Goal: Find specific page/section: Find specific page/section

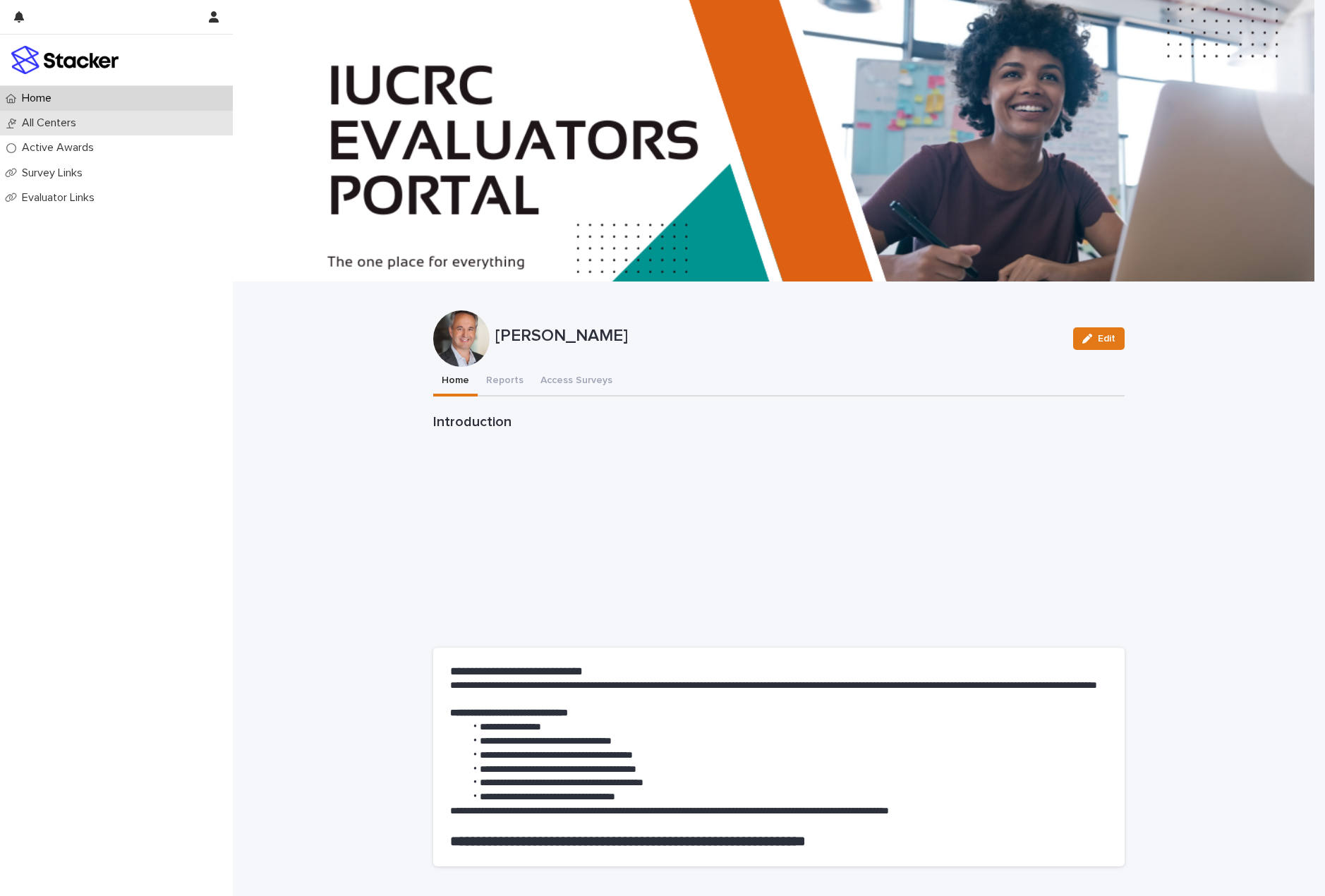
click at [52, 130] on p "All Centers" at bounding box center [52, 123] width 71 height 13
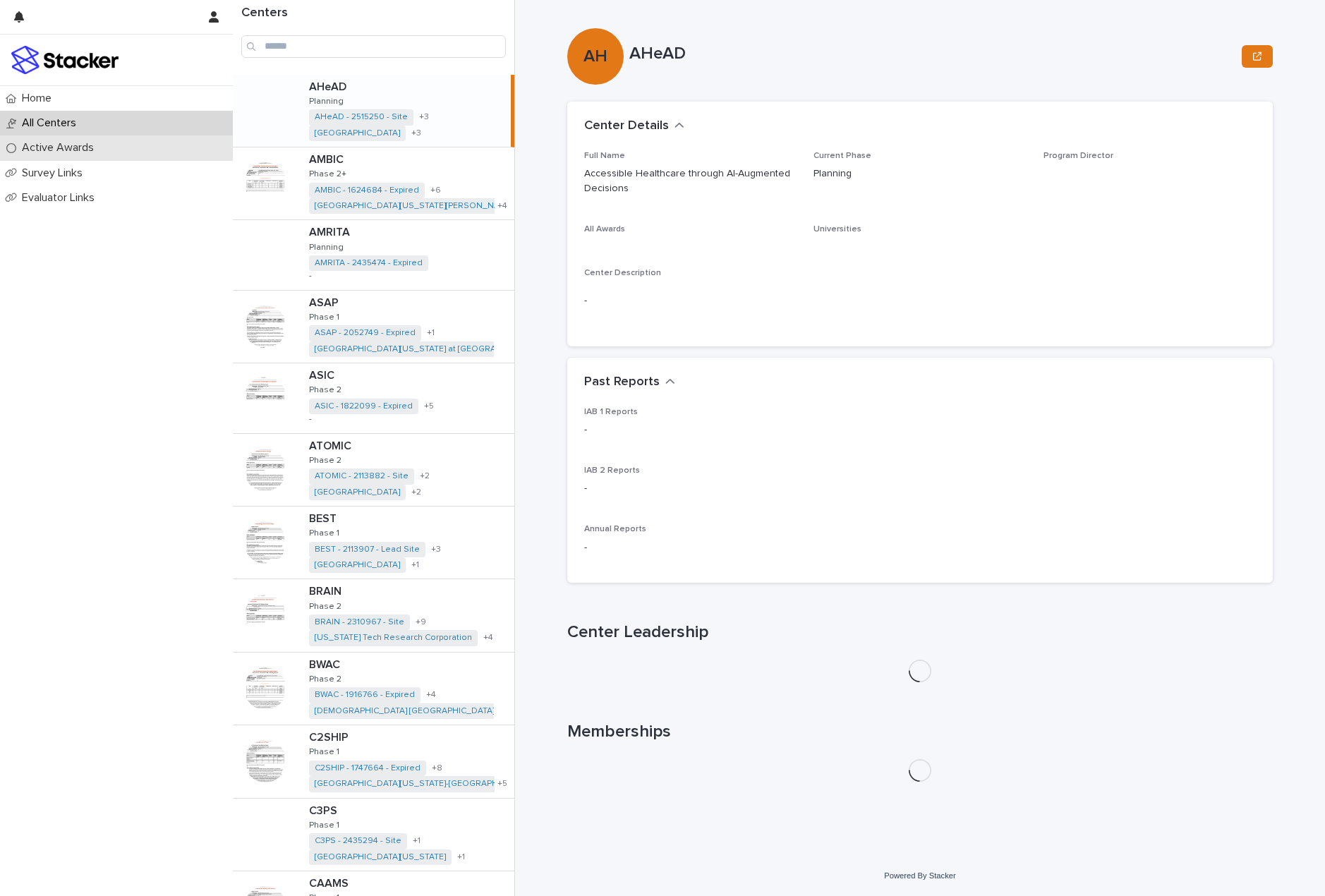
click at [52, 150] on p "Active Awards" at bounding box center [60, 148] width 89 height 13
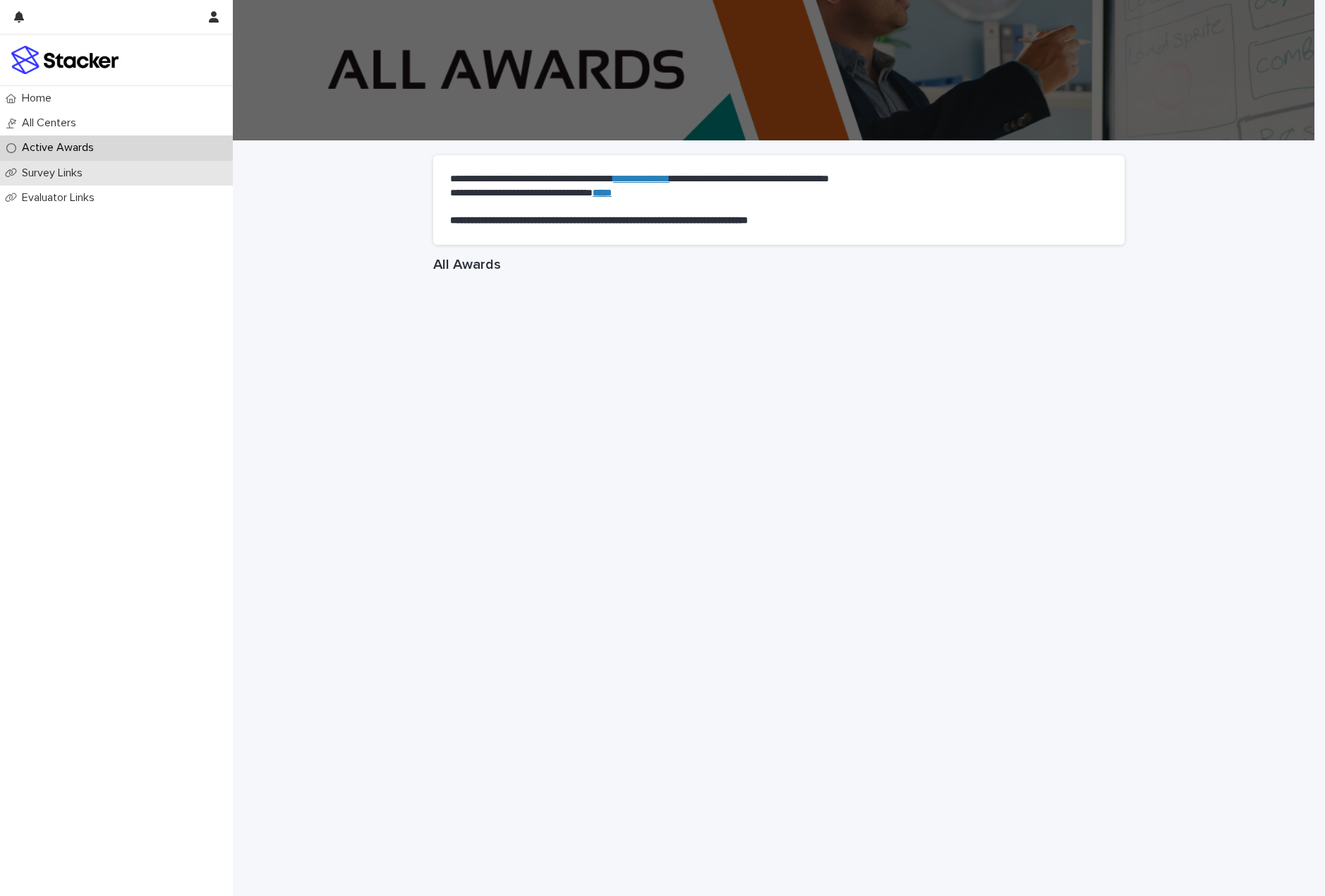
click at [52, 175] on p "Survey Links" at bounding box center [55, 173] width 78 height 13
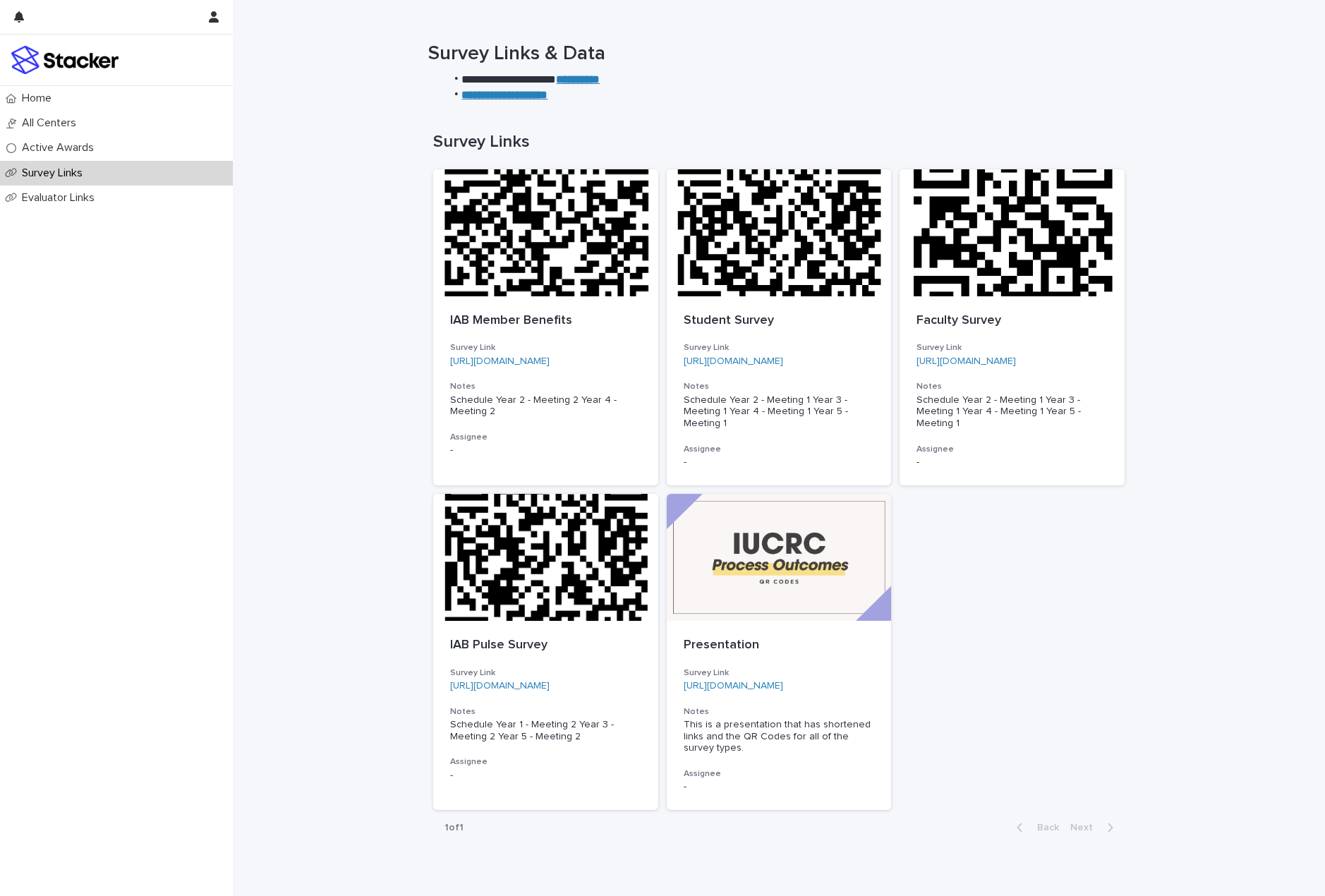
click at [600, 80] on strong "**********" at bounding box center [578, 79] width 44 height 11
click at [51, 97] on p "Home" at bounding box center [39, 98] width 47 height 13
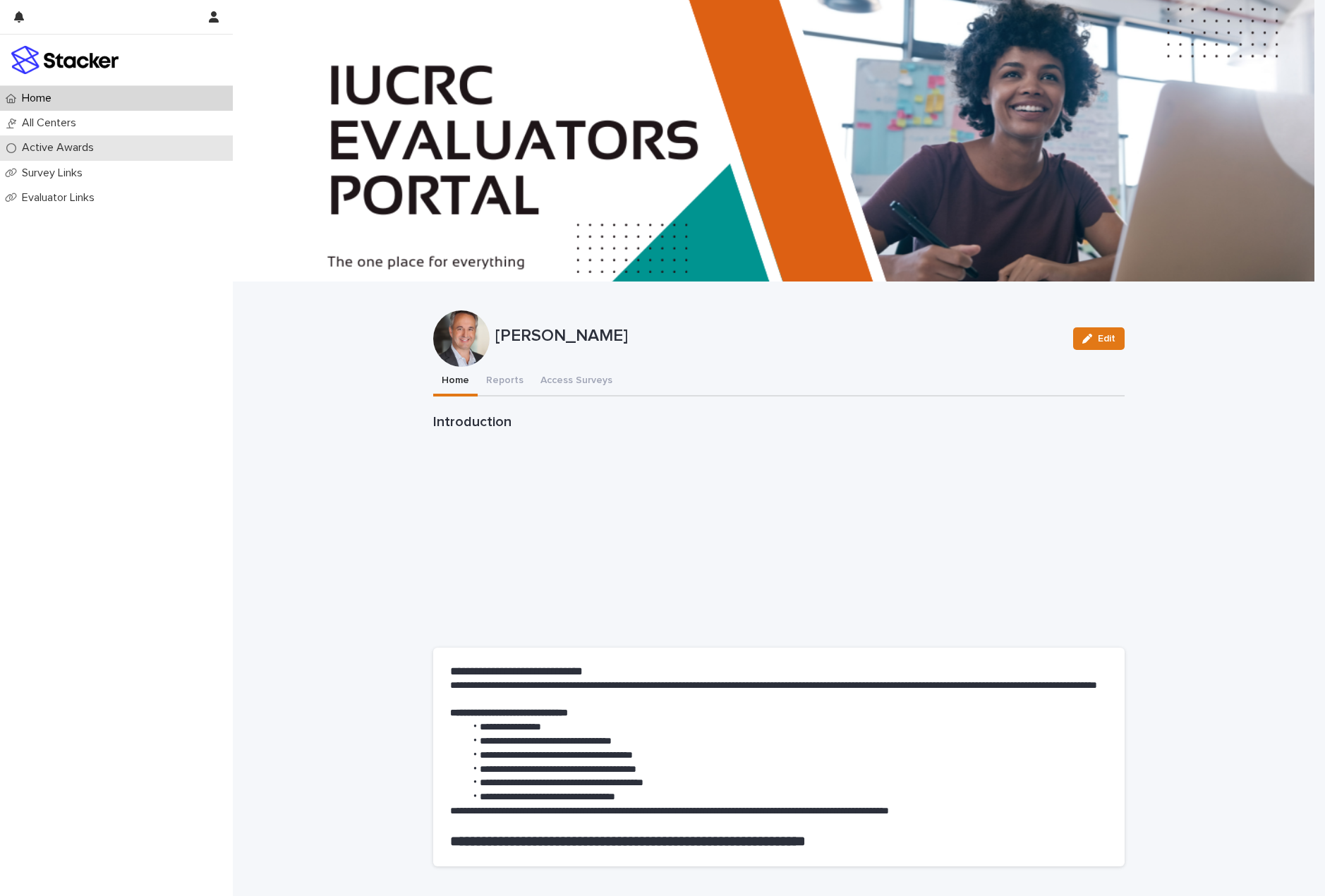
click at [75, 144] on p "Active Awards" at bounding box center [60, 148] width 89 height 13
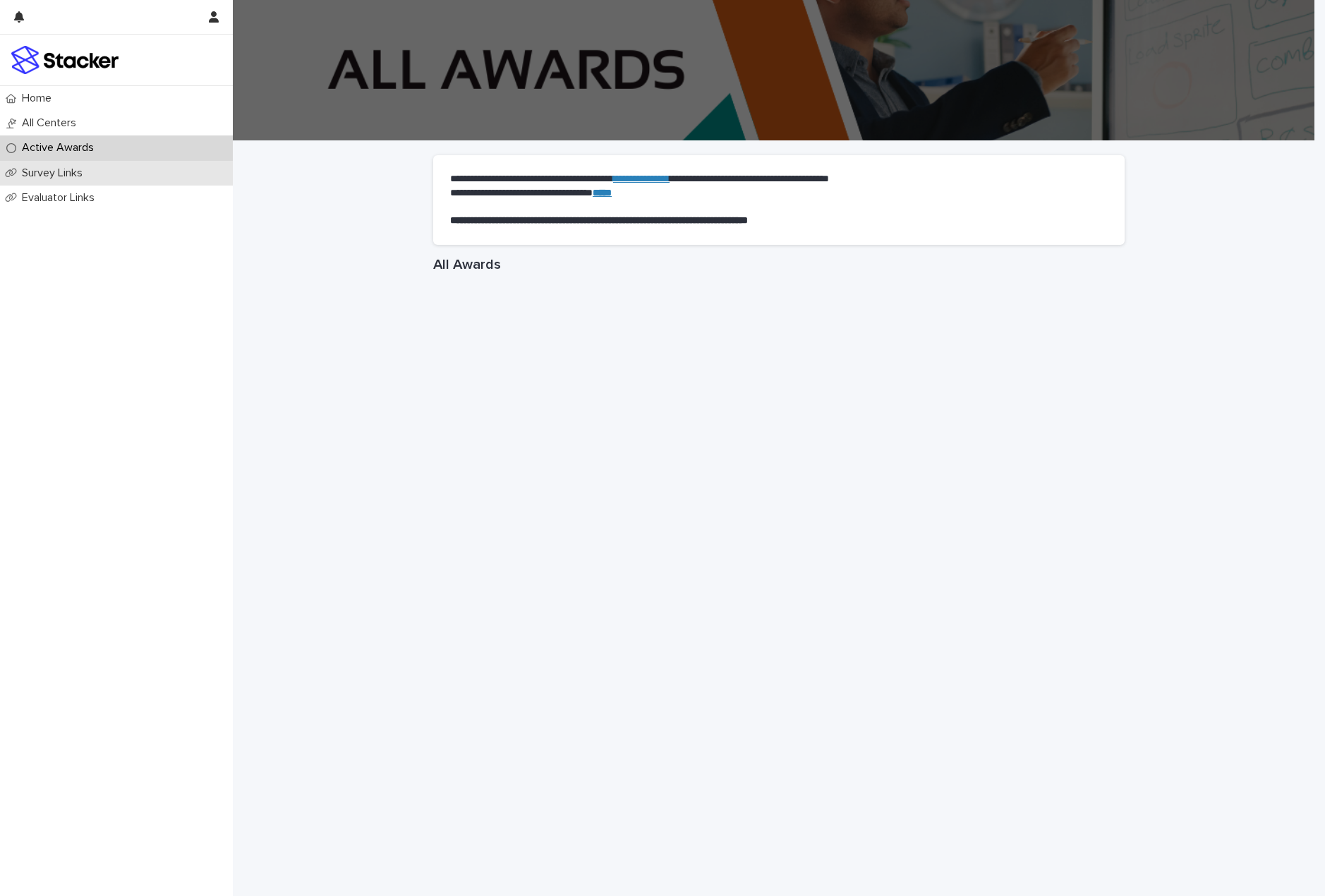
click at [67, 178] on p "Survey Links" at bounding box center [55, 173] width 78 height 13
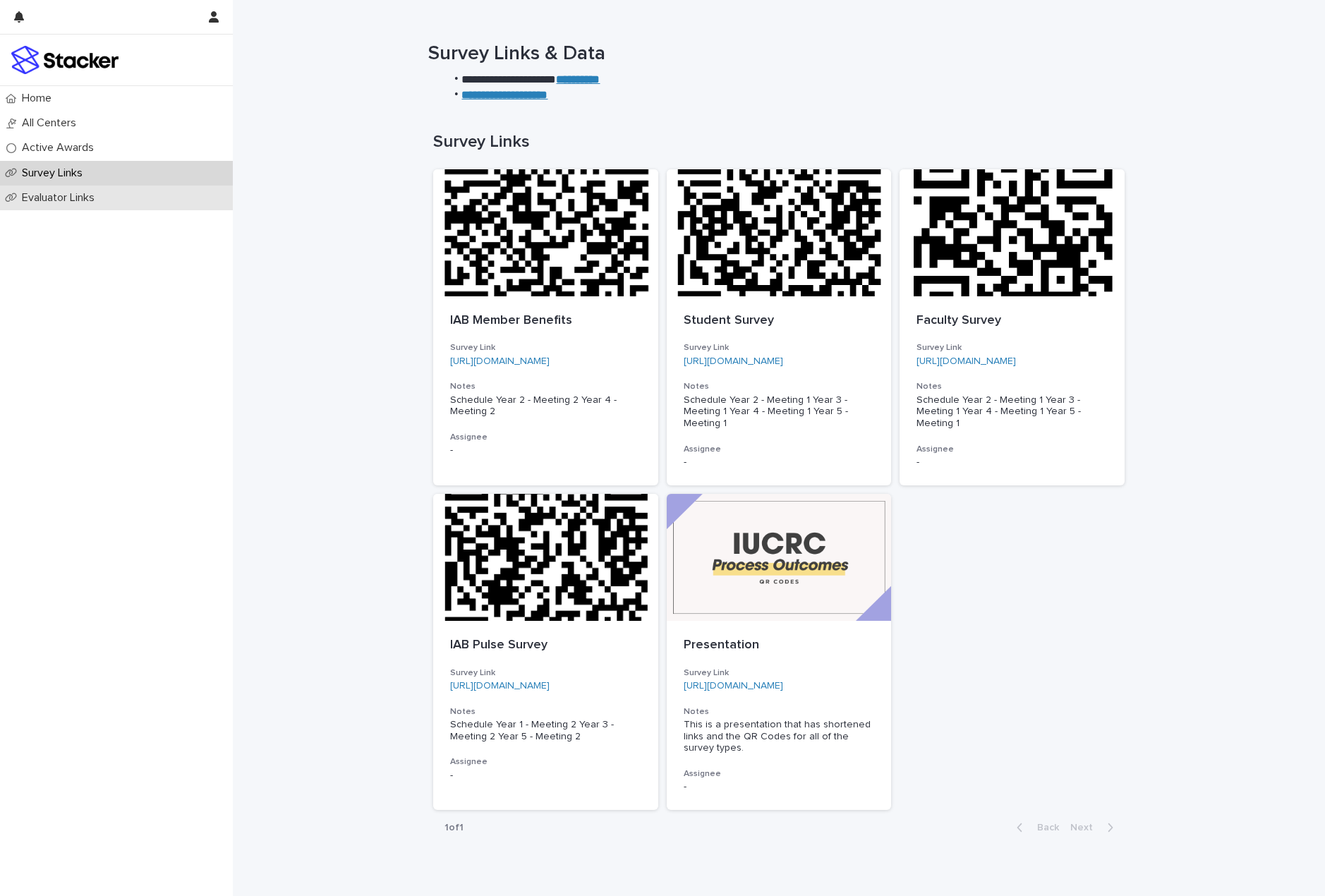
click at [71, 201] on p "Evaluator Links" at bounding box center [60, 198] width 90 height 13
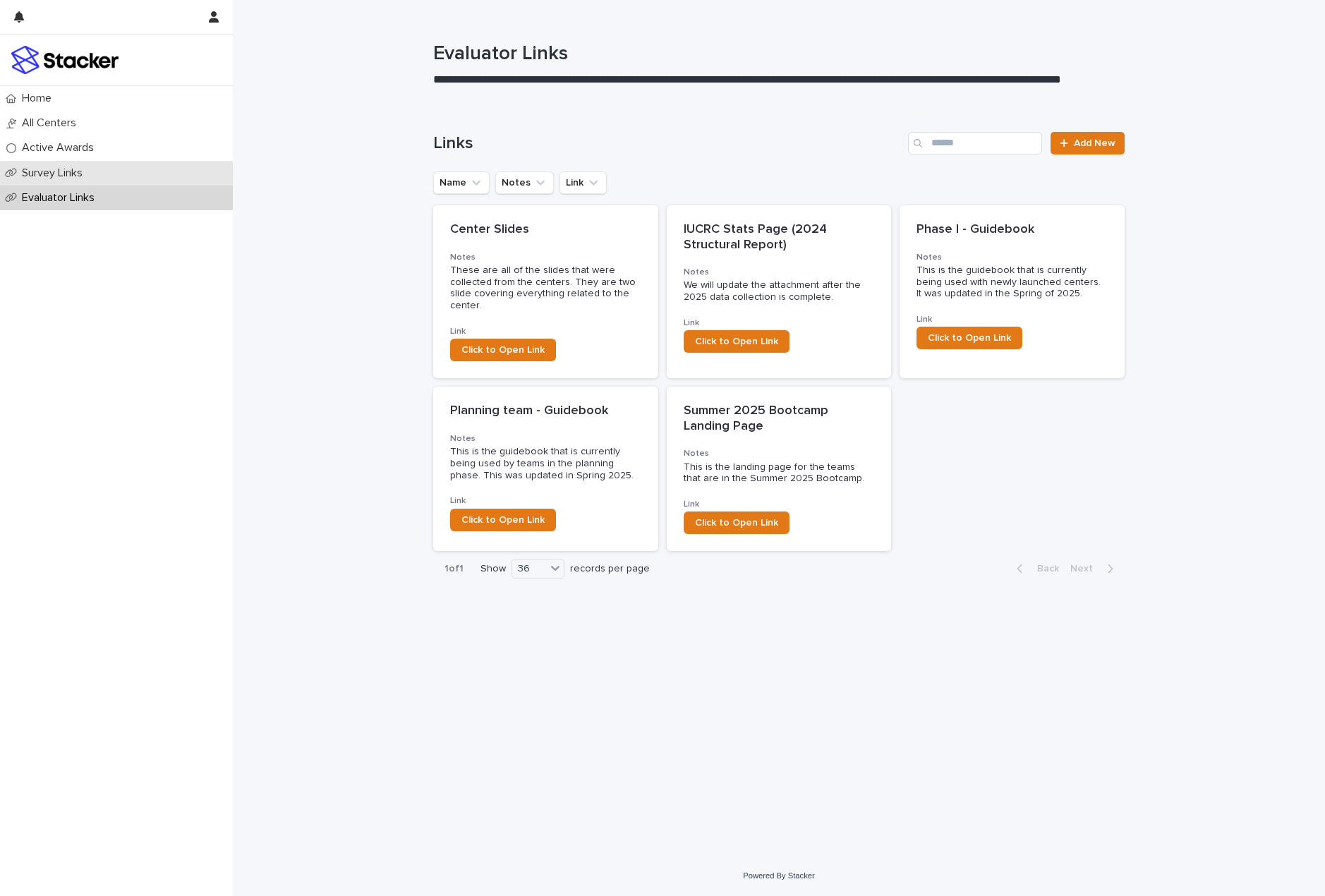
click at [73, 165] on div "Survey Links" at bounding box center [116, 173] width 233 height 25
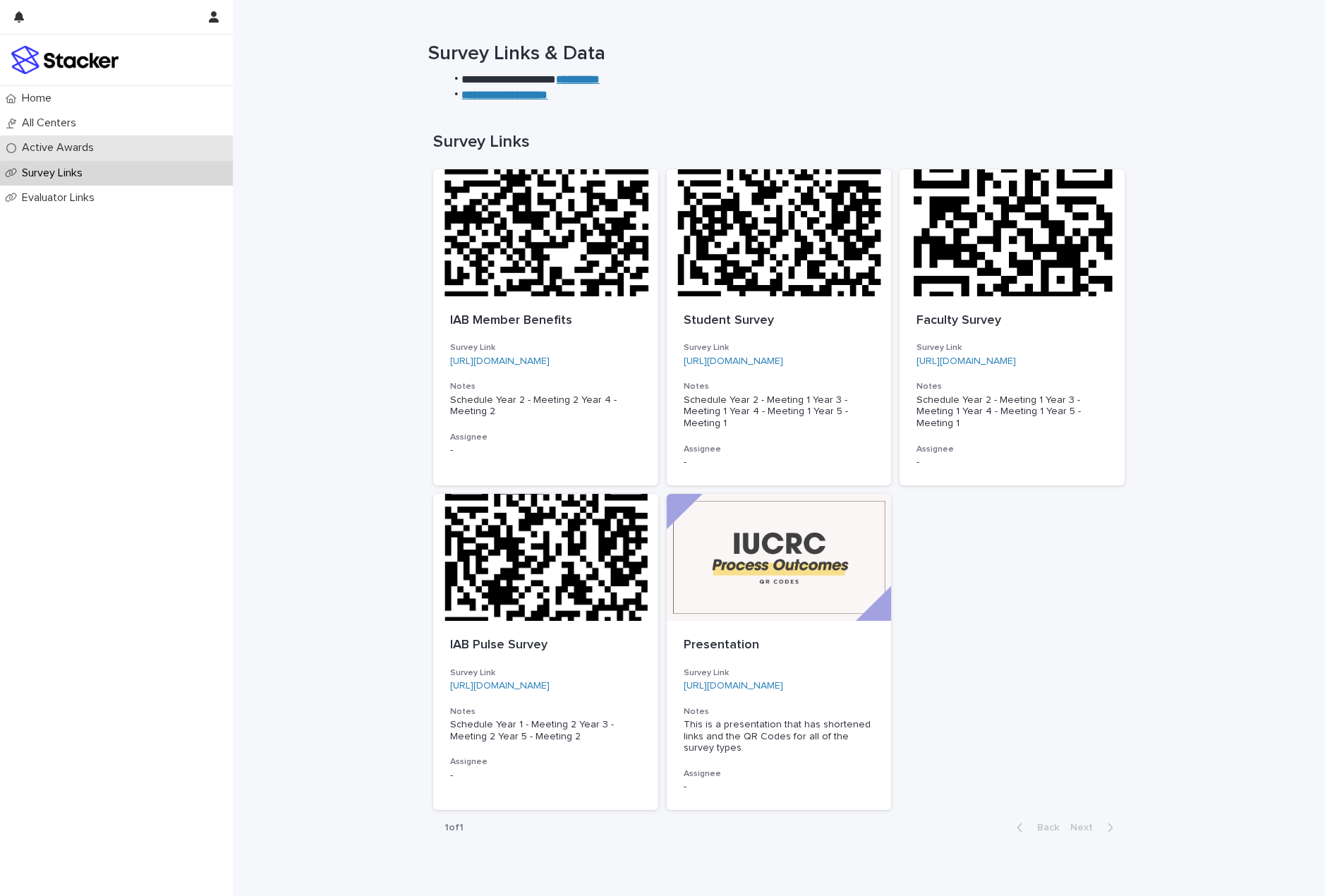
click at [71, 150] on p "Active Awards" at bounding box center [60, 148] width 89 height 13
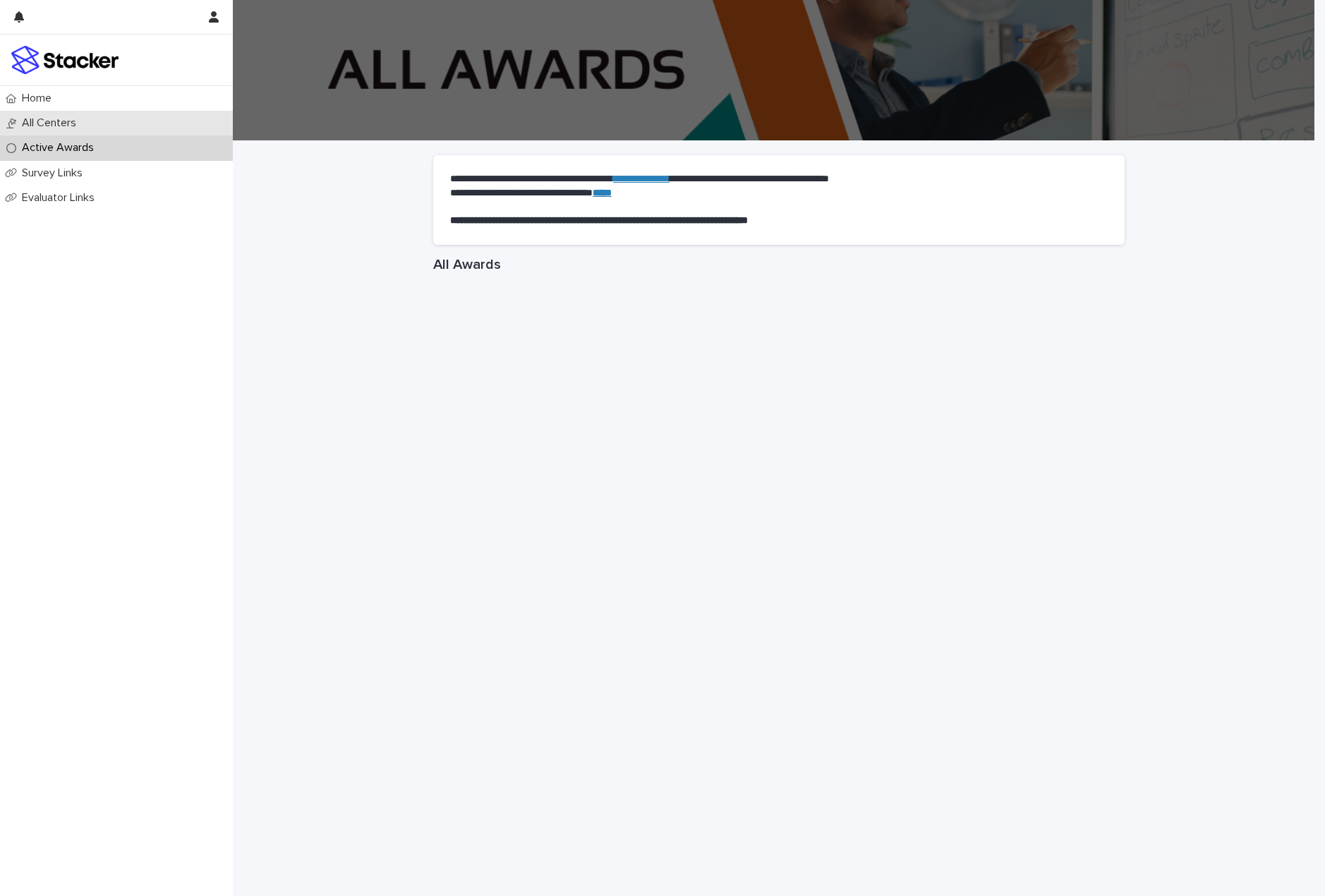
click at [64, 126] on p "All Centers" at bounding box center [52, 123] width 71 height 13
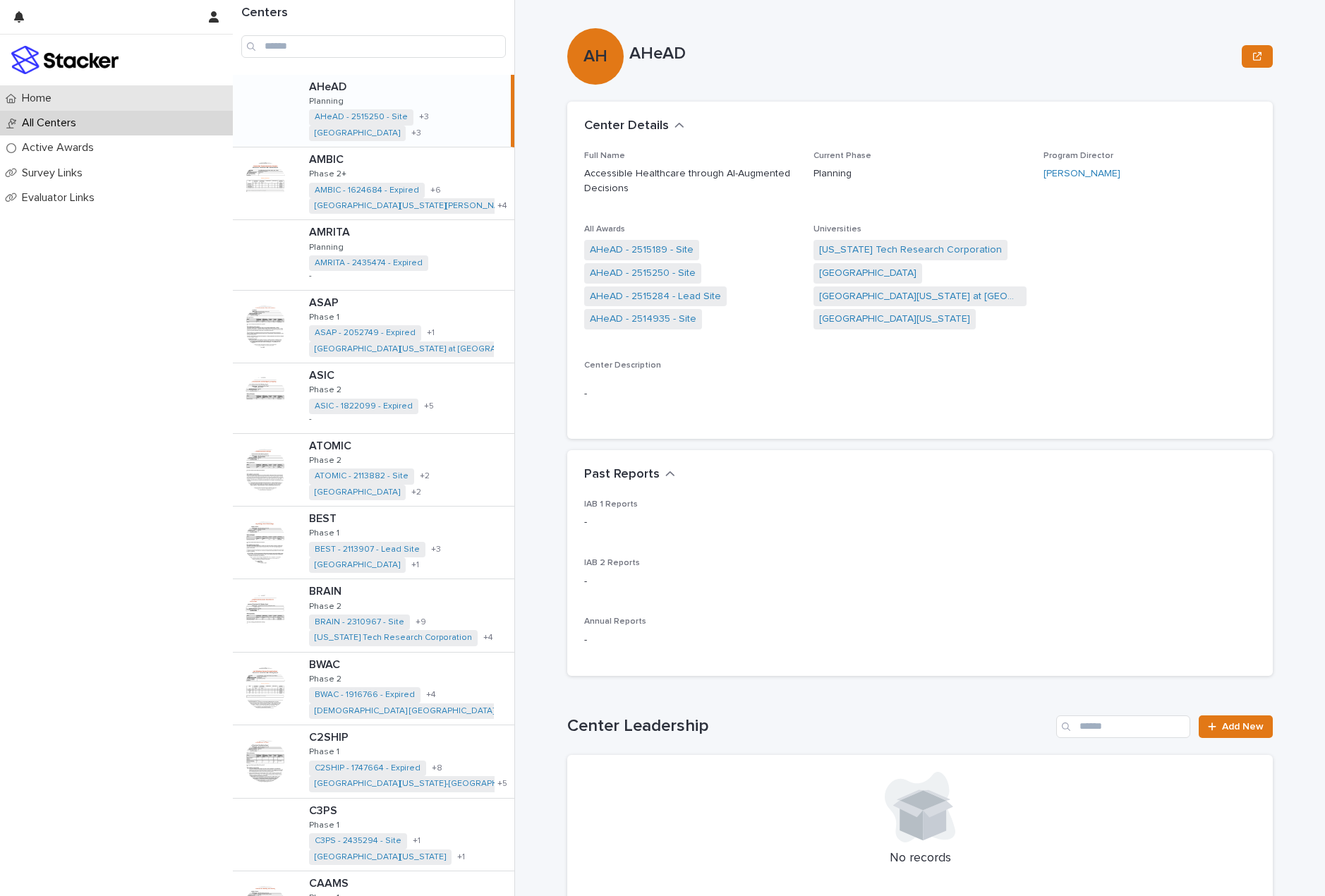
click at [52, 89] on div "Home" at bounding box center [116, 98] width 233 height 25
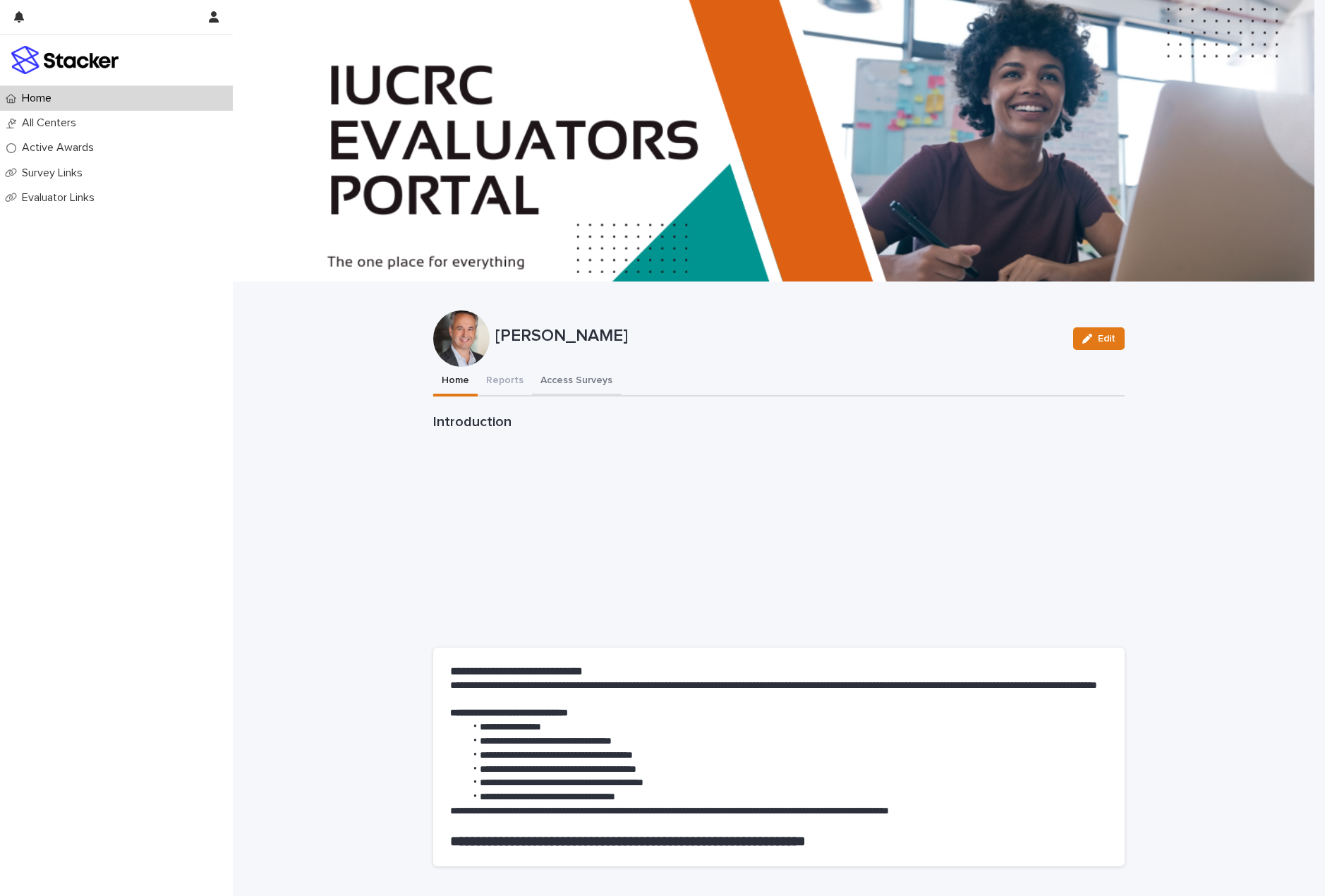
click at [560, 378] on button "Access Surveys" at bounding box center [577, 381] width 89 height 30
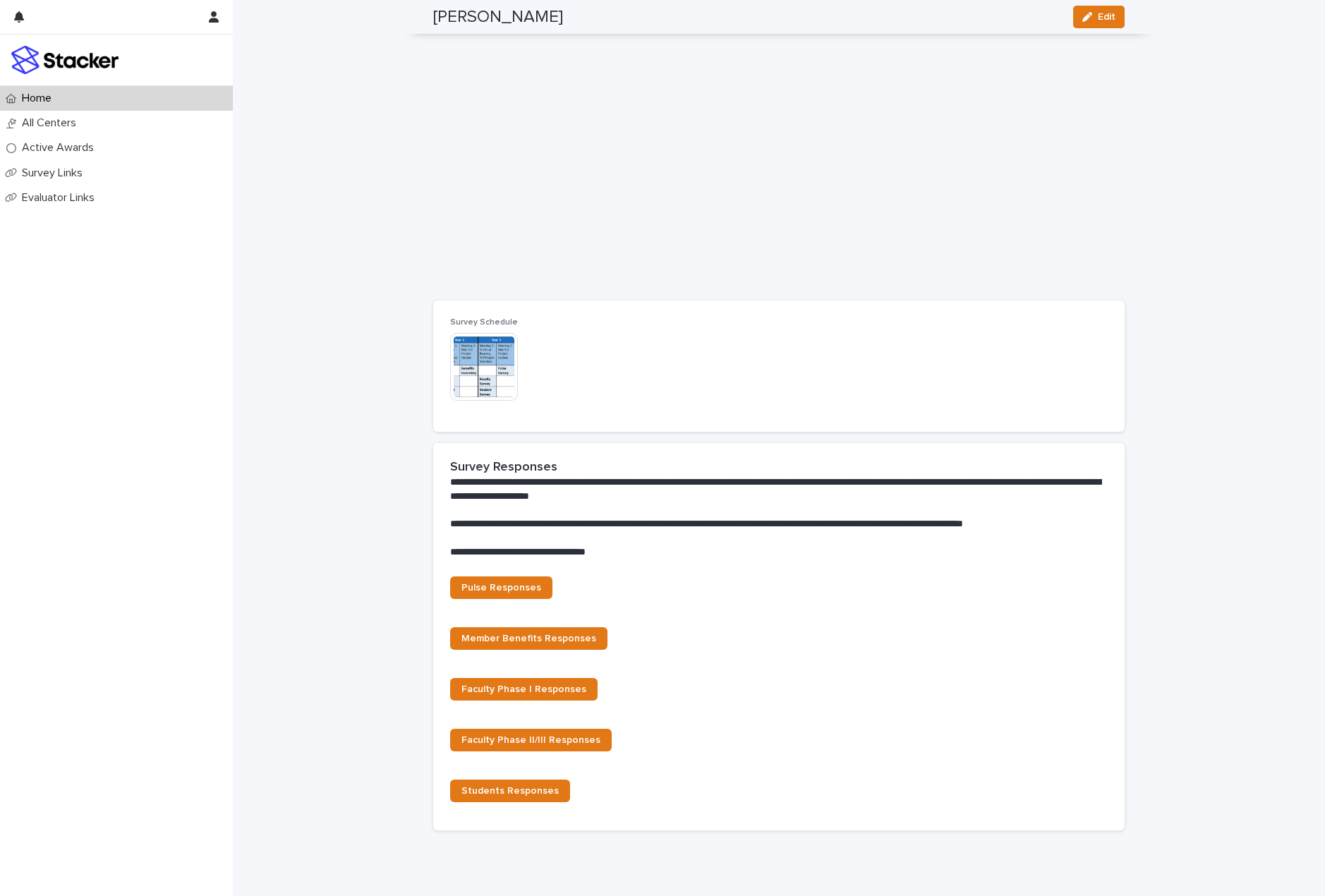
scroll to position [627, 0]
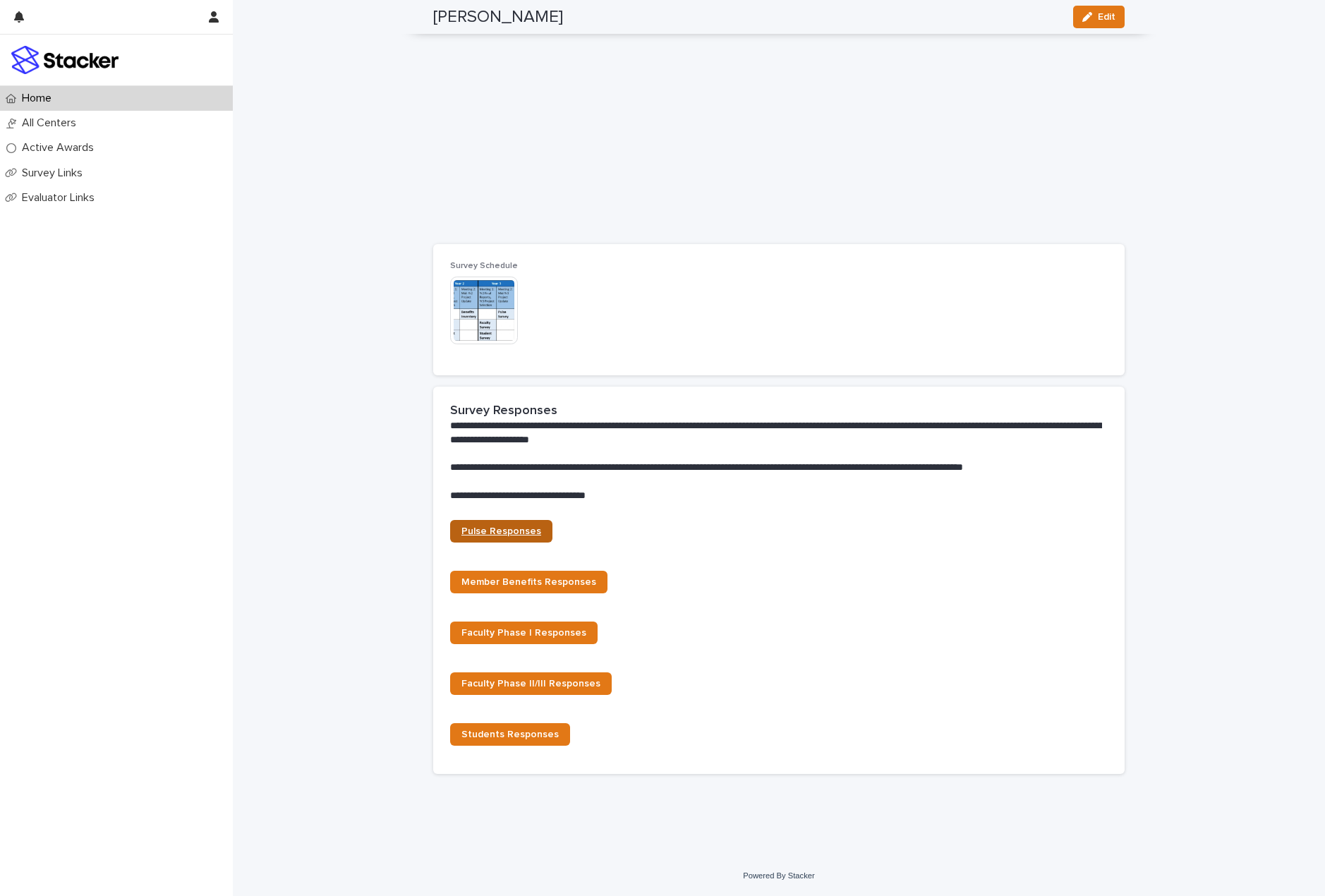
click at [487, 534] on span "Pulse Responses" at bounding box center [502, 531] width 80 height 10
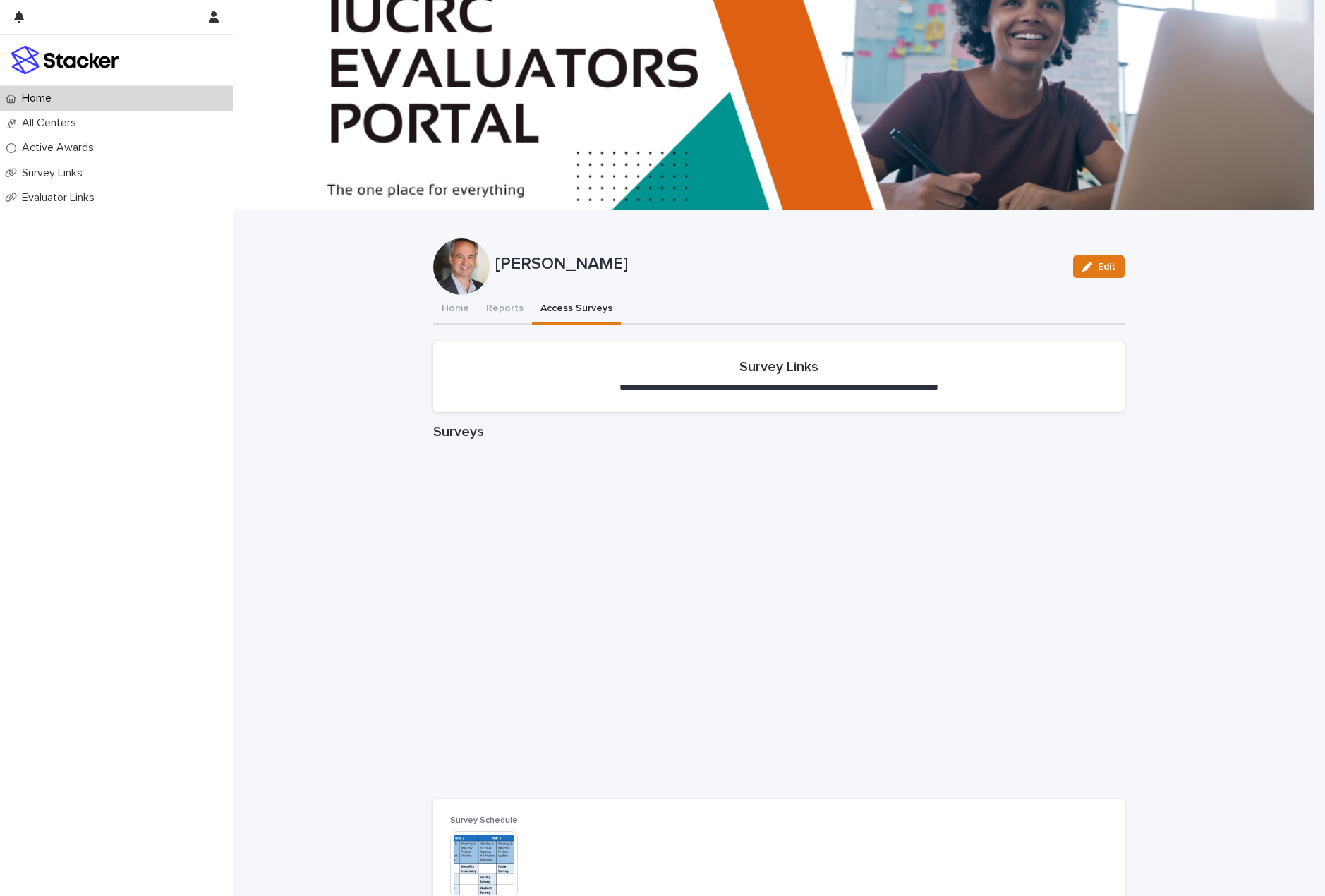
scroll to position [0, 0]
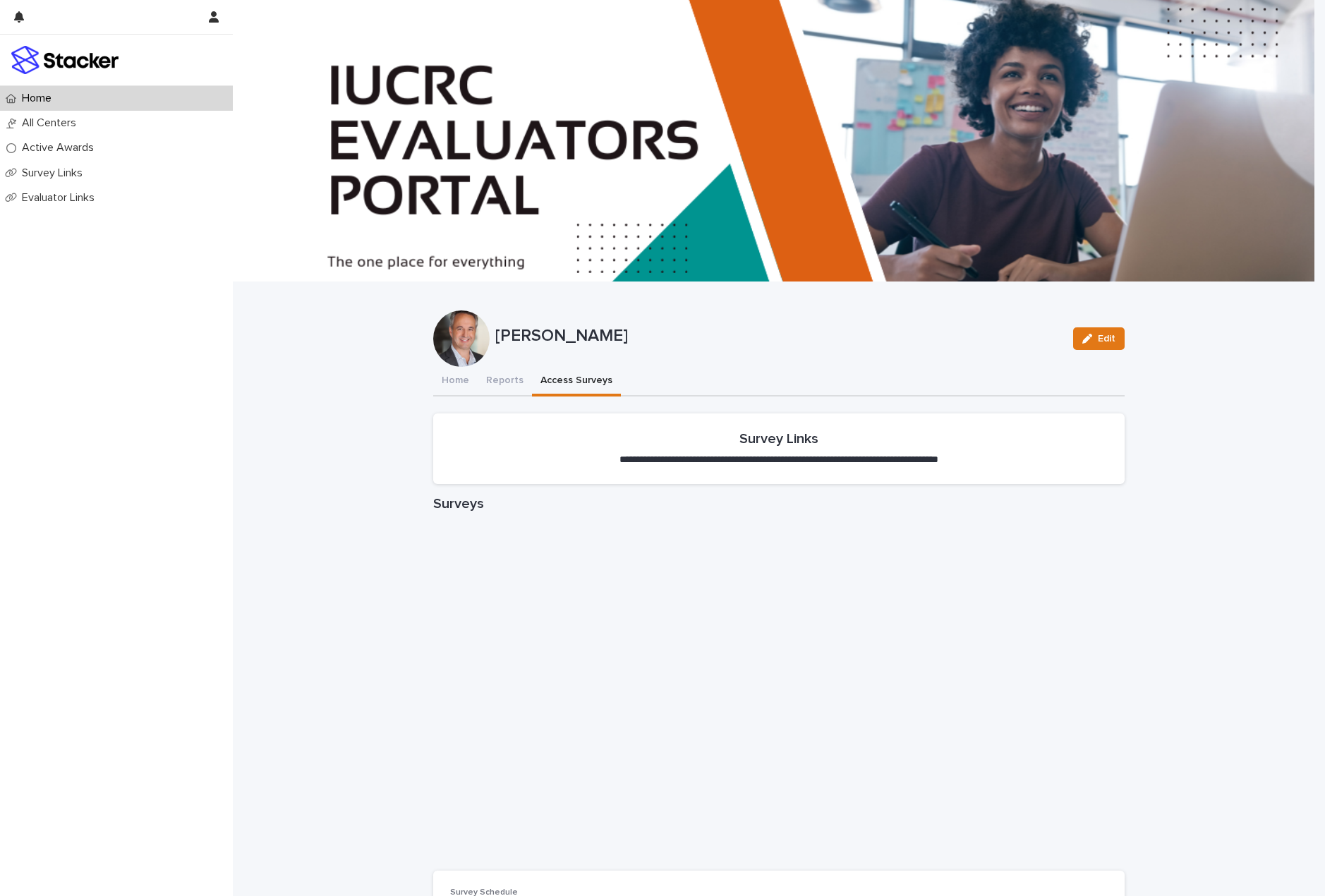
click at [60, 103] on p "Home" at bounding box center [39, 98] width 47 height 13
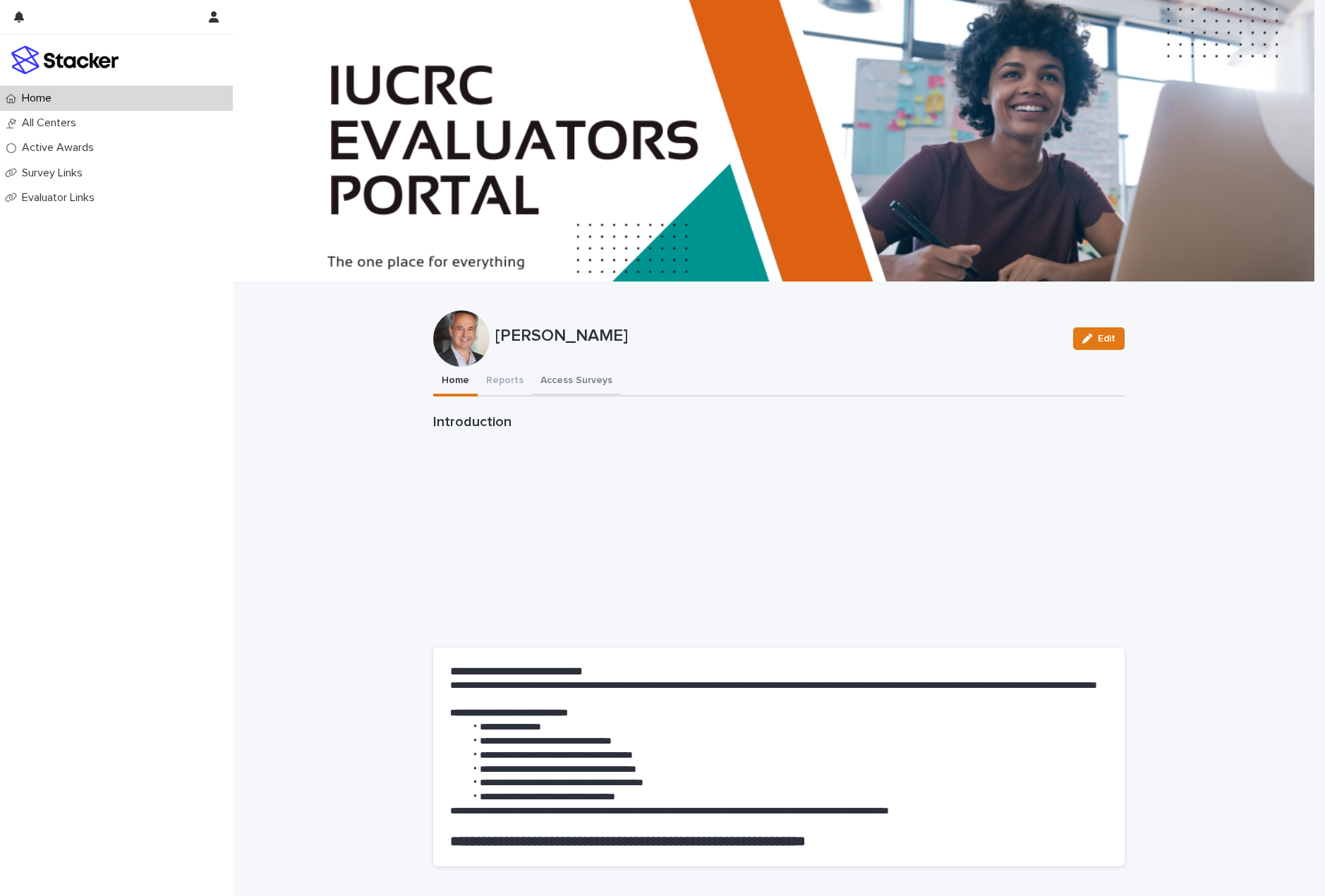
click at [544, 382] on button "Access Surveys" at bounding box center [577, 381] width 89 height 30
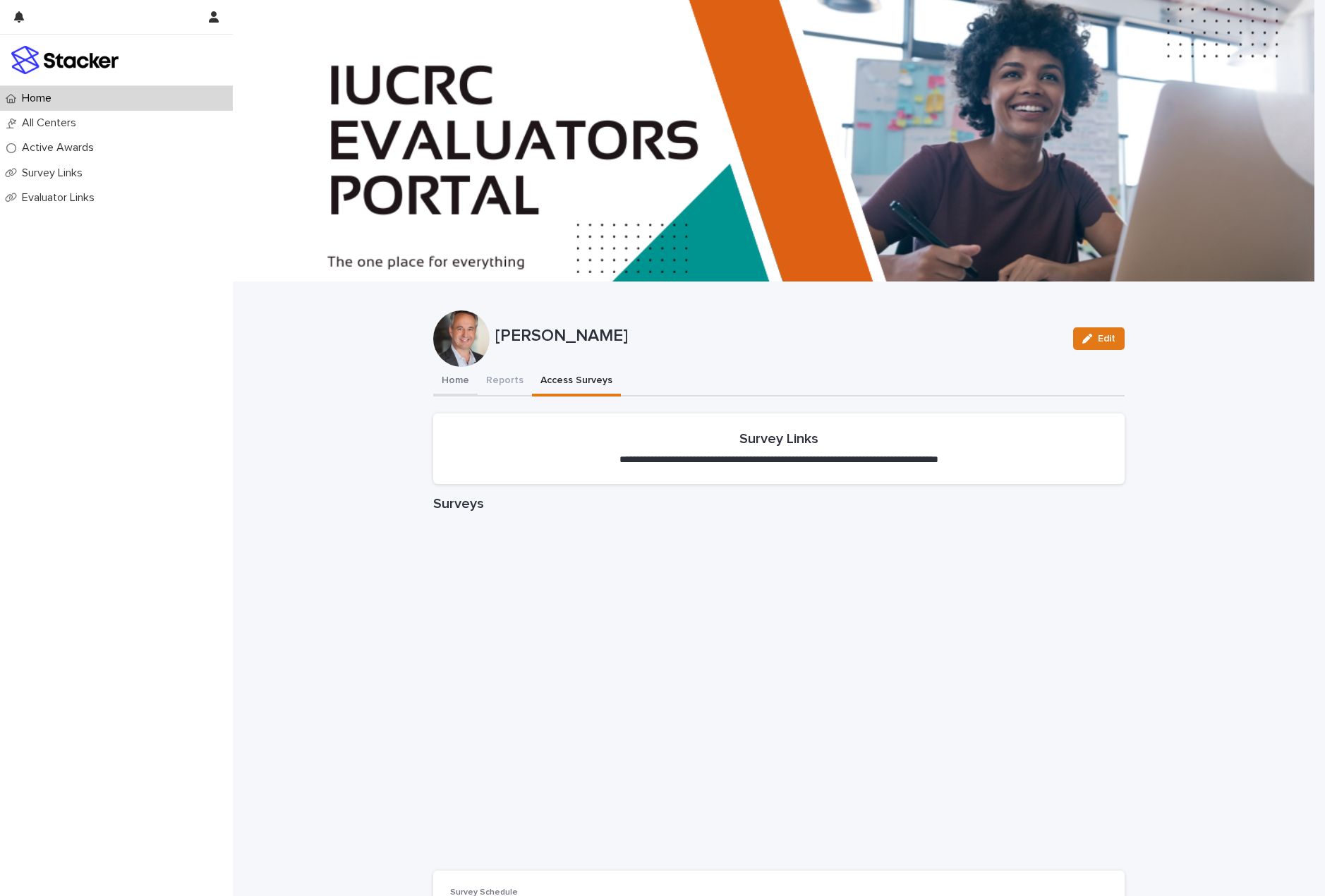
click at [460, 381] on button "Home" at bounding box center [455, 381] width 44 height 30
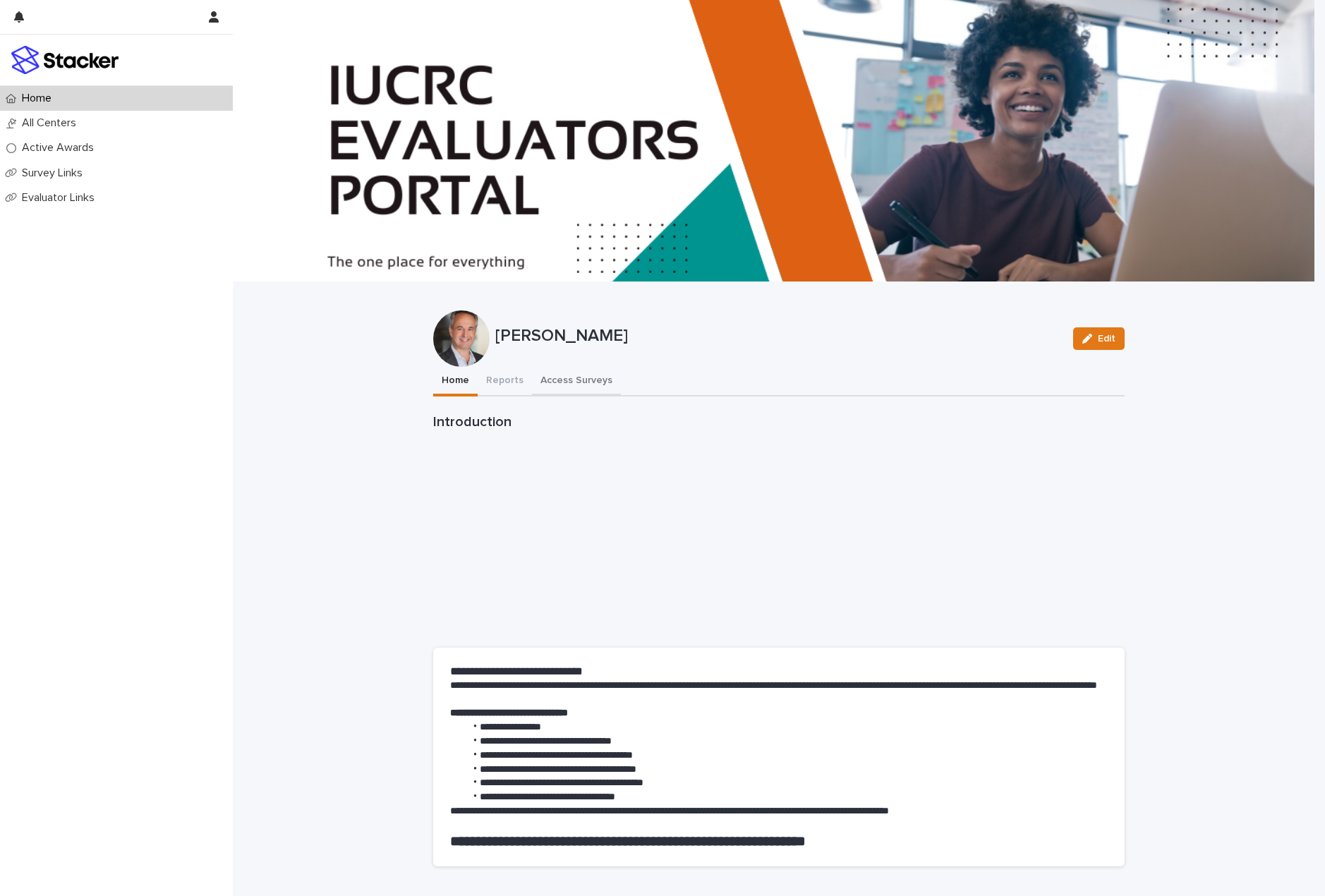
click at [564, 376] on button "Access Surveys" at bounding box center [577, 381] width 89 height 30
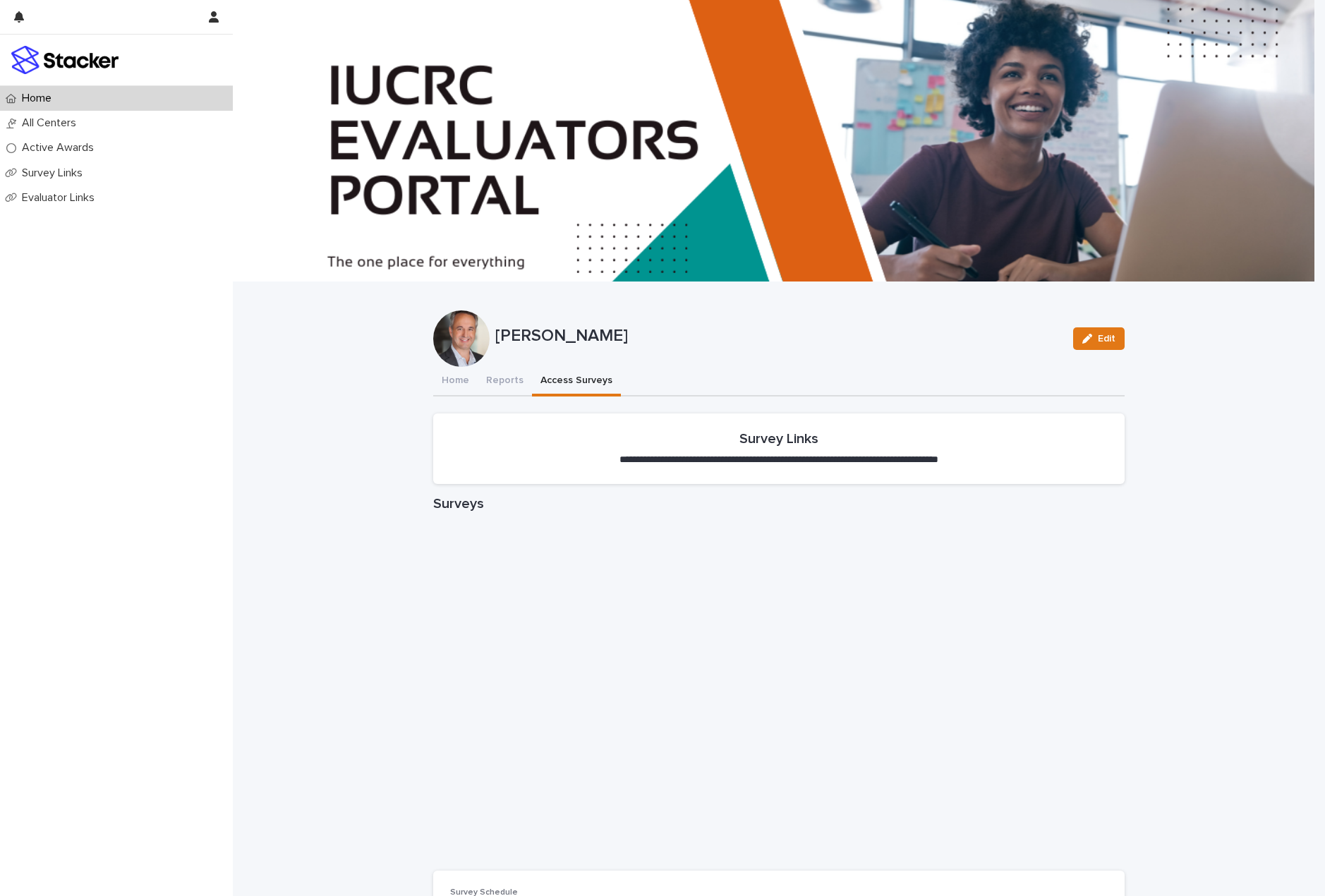
click at [50, 98] on p "Home" at bounding box center [39, 98] width 47 height 13
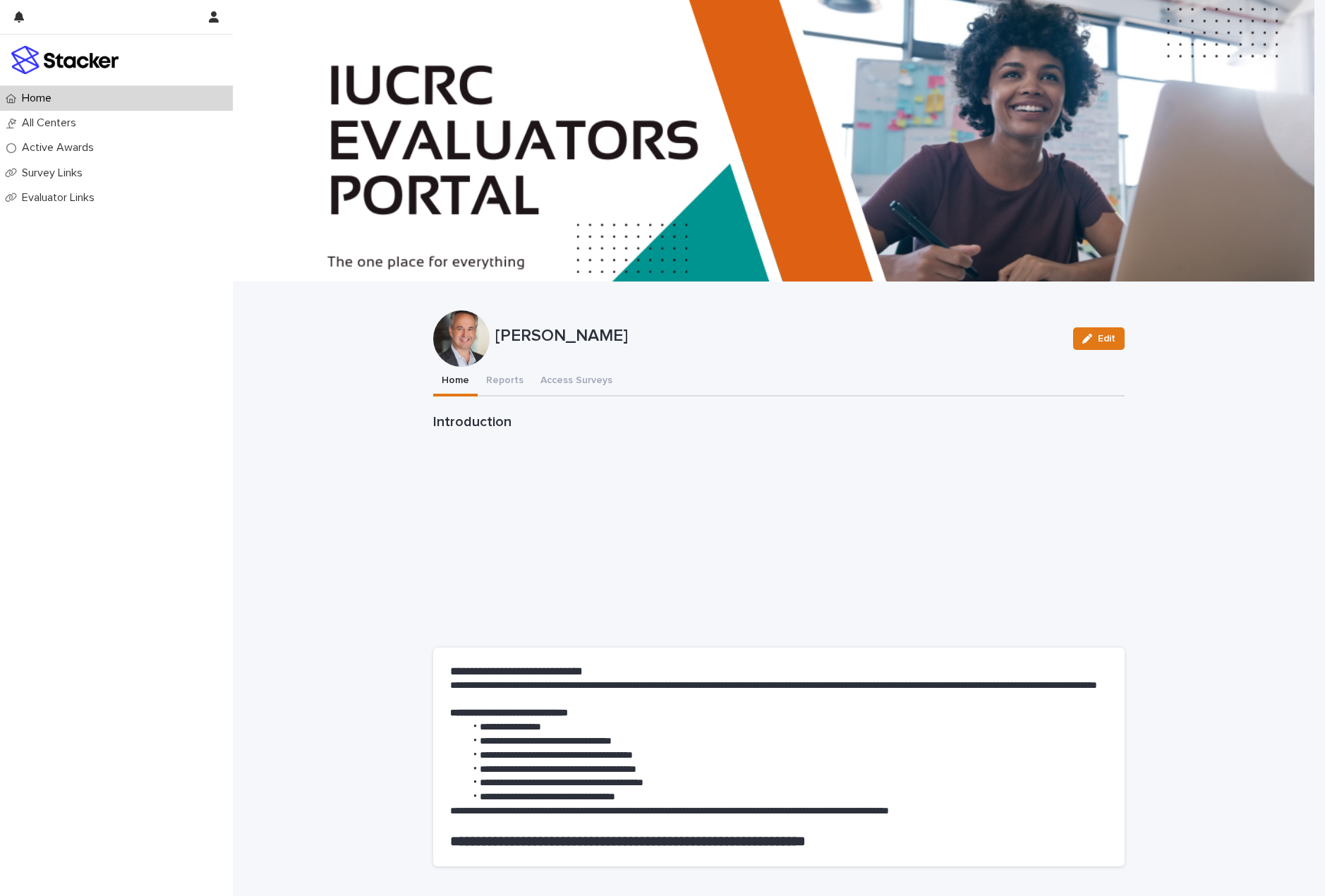
click at [555, 377] on button "Access Surveys" at bounding box center [577, 381] width 89 height 30
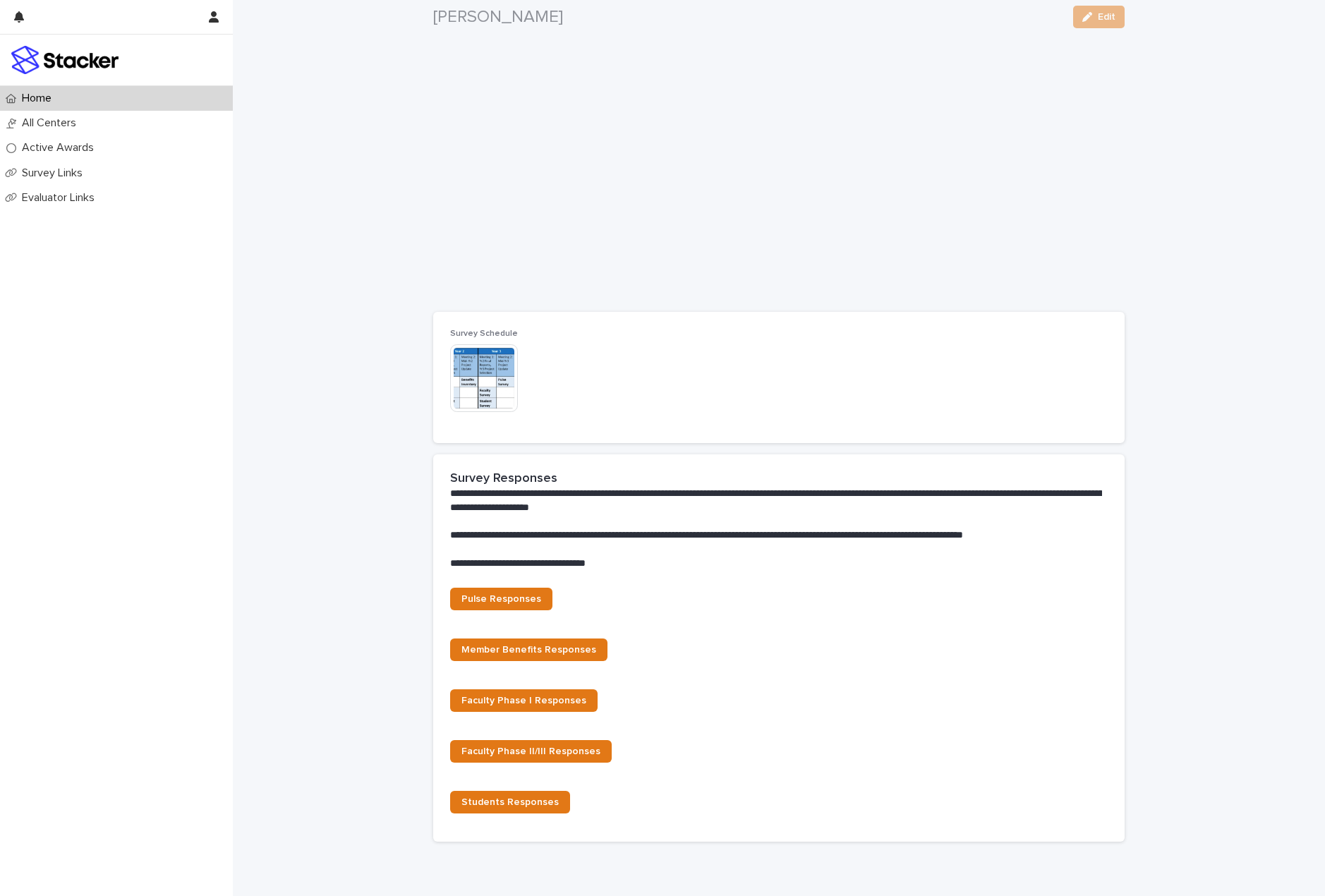
scroll to position [564, 0]
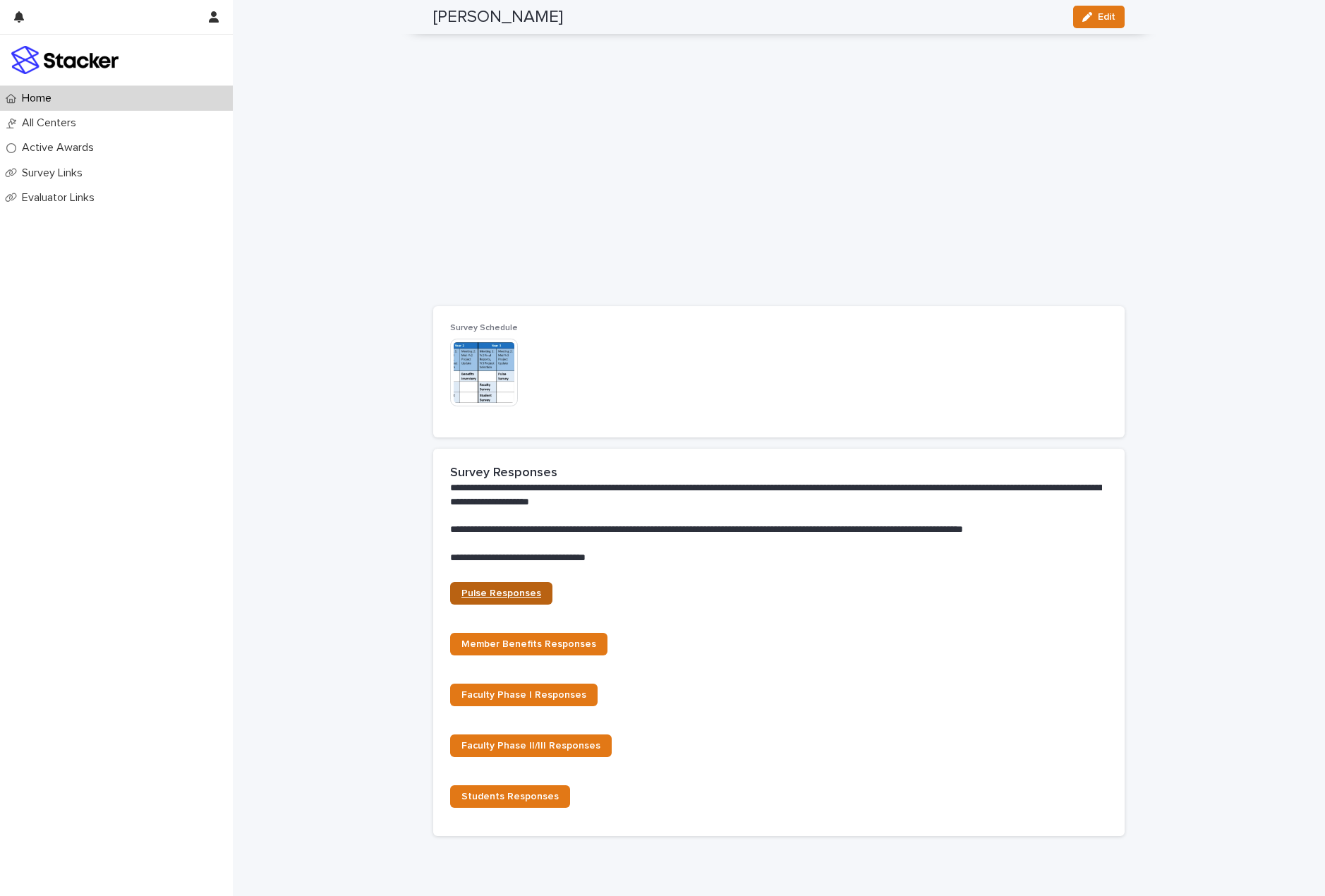
click at [501, 599] on link "Pulse Responses" at bounding box center [501, 593] width 103 height 23
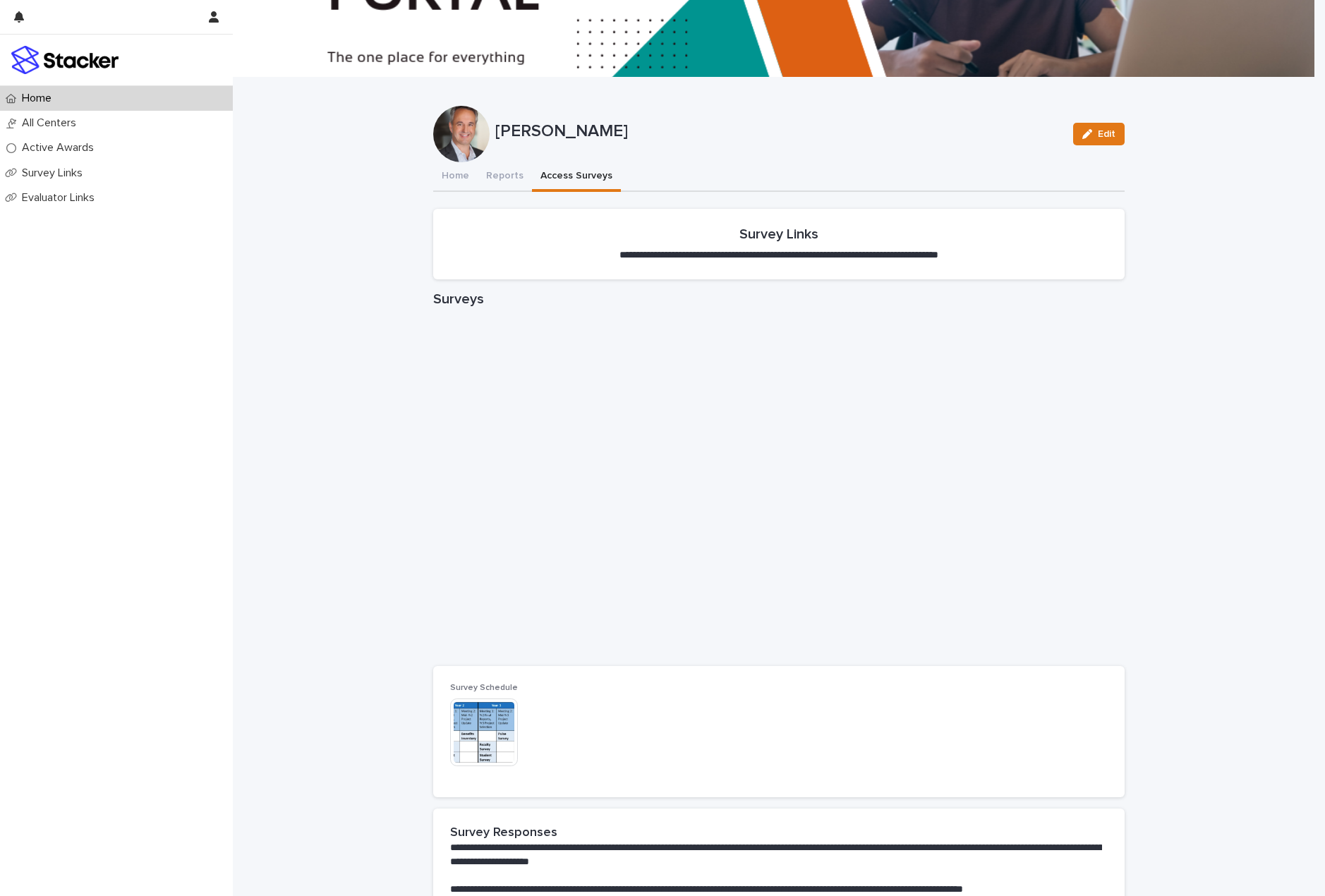
scroll to position [212, 0]
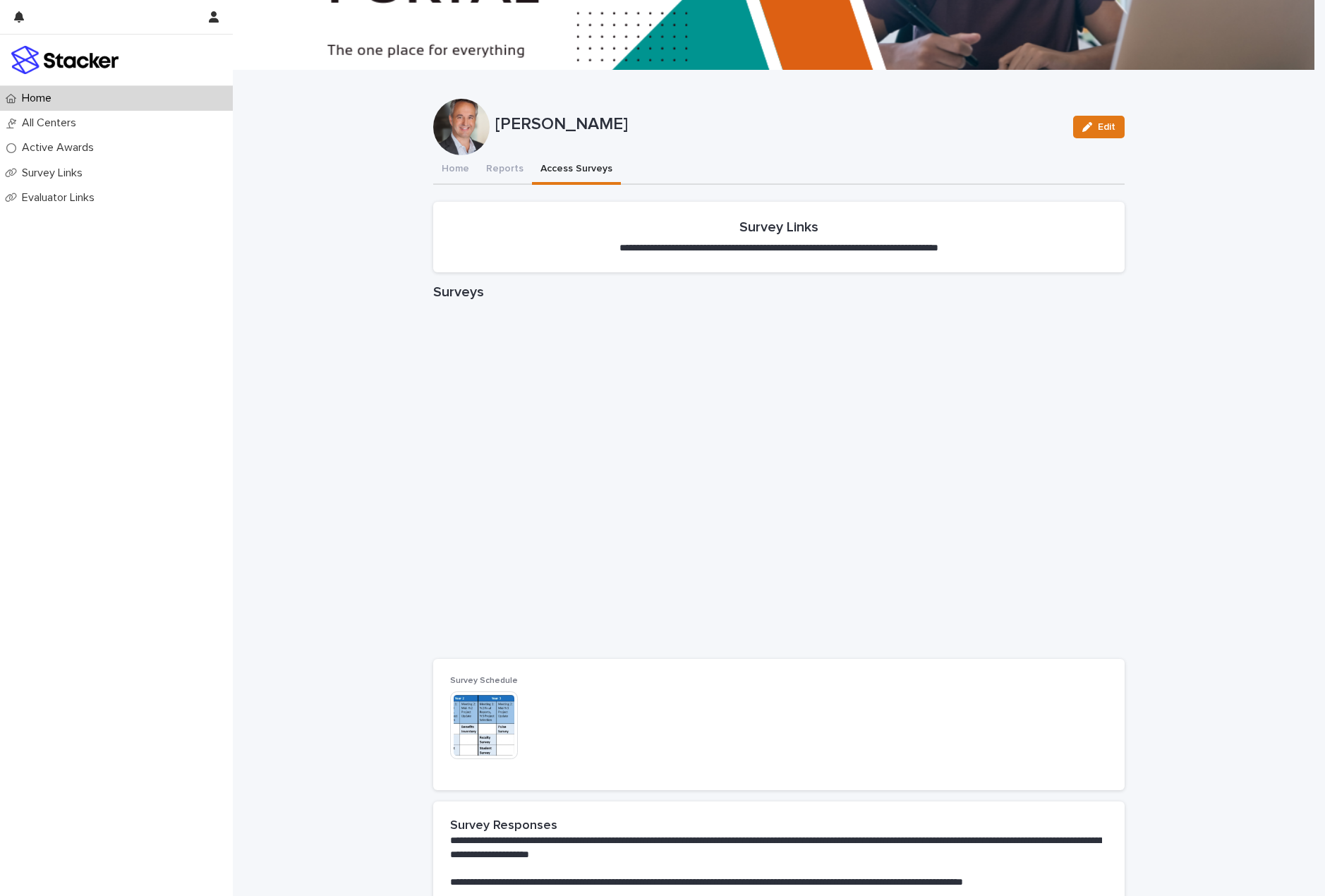
click at [503, 176] on div "**********" at bounding box center [779, 550] width 1093 height 1523
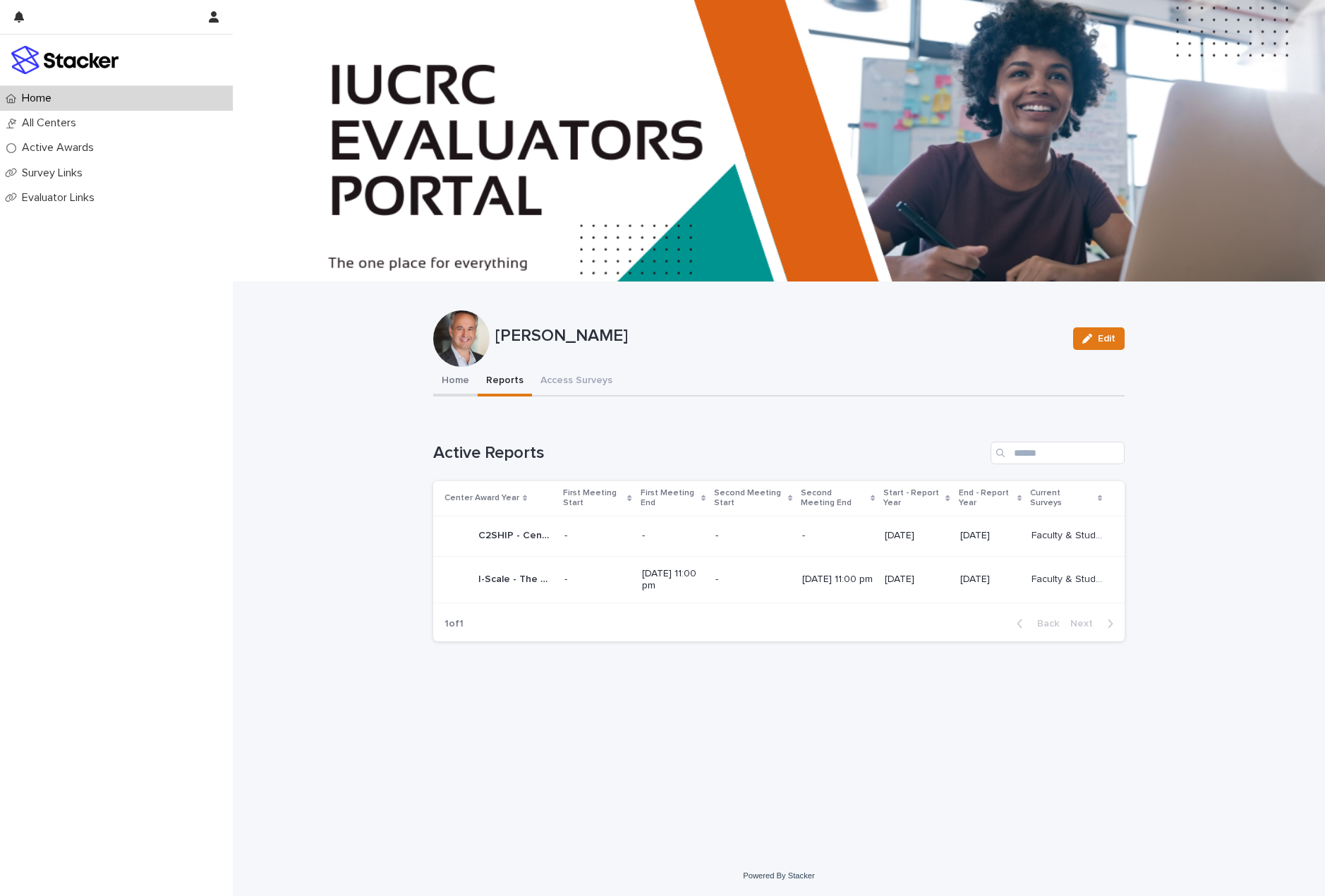
click at [467, 376] on button "Home" at bounding box center [455, 381] width 44 height 30
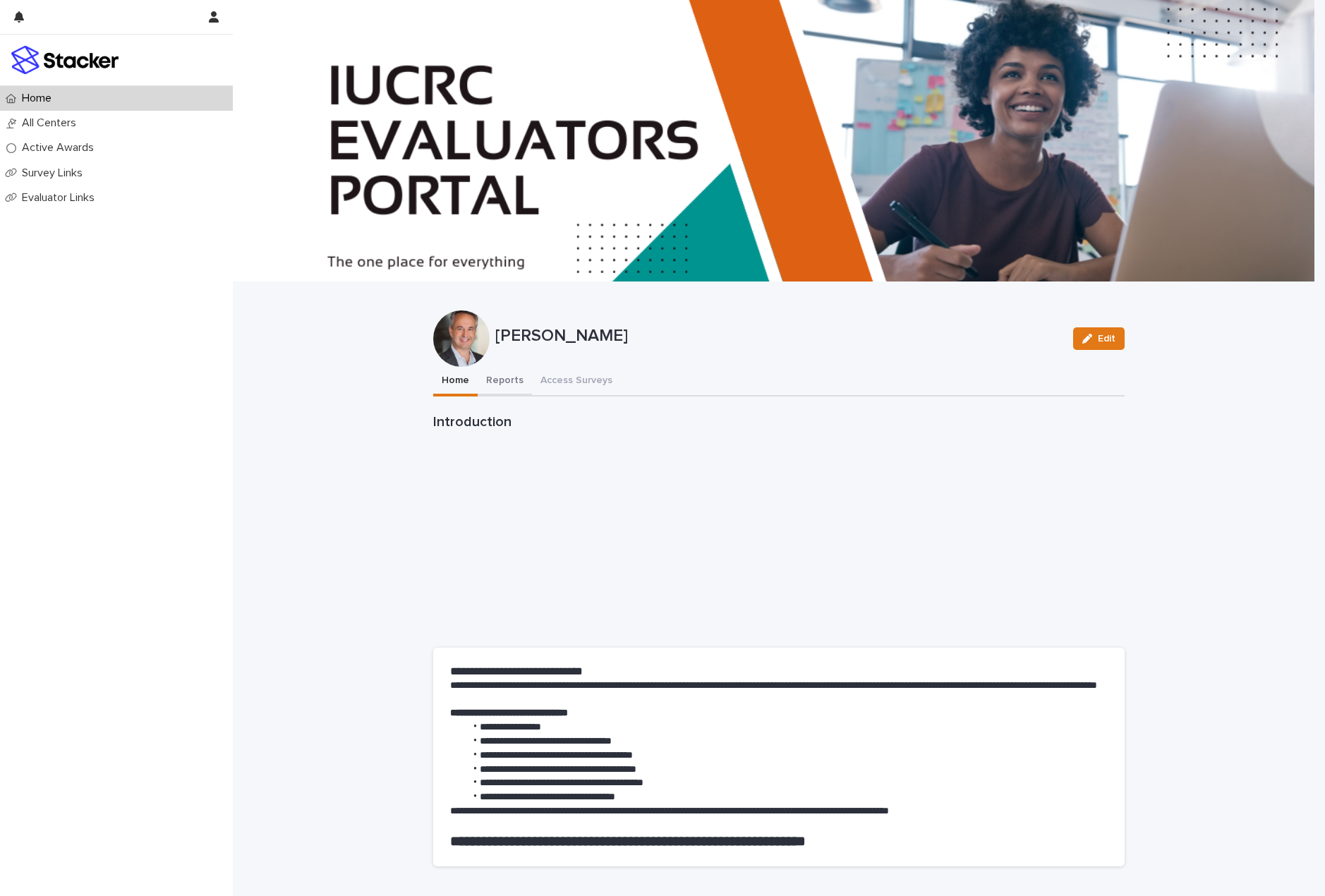
click at [495, 380] on button "Reports" at bounding box center [505, 381] width 55 height 30
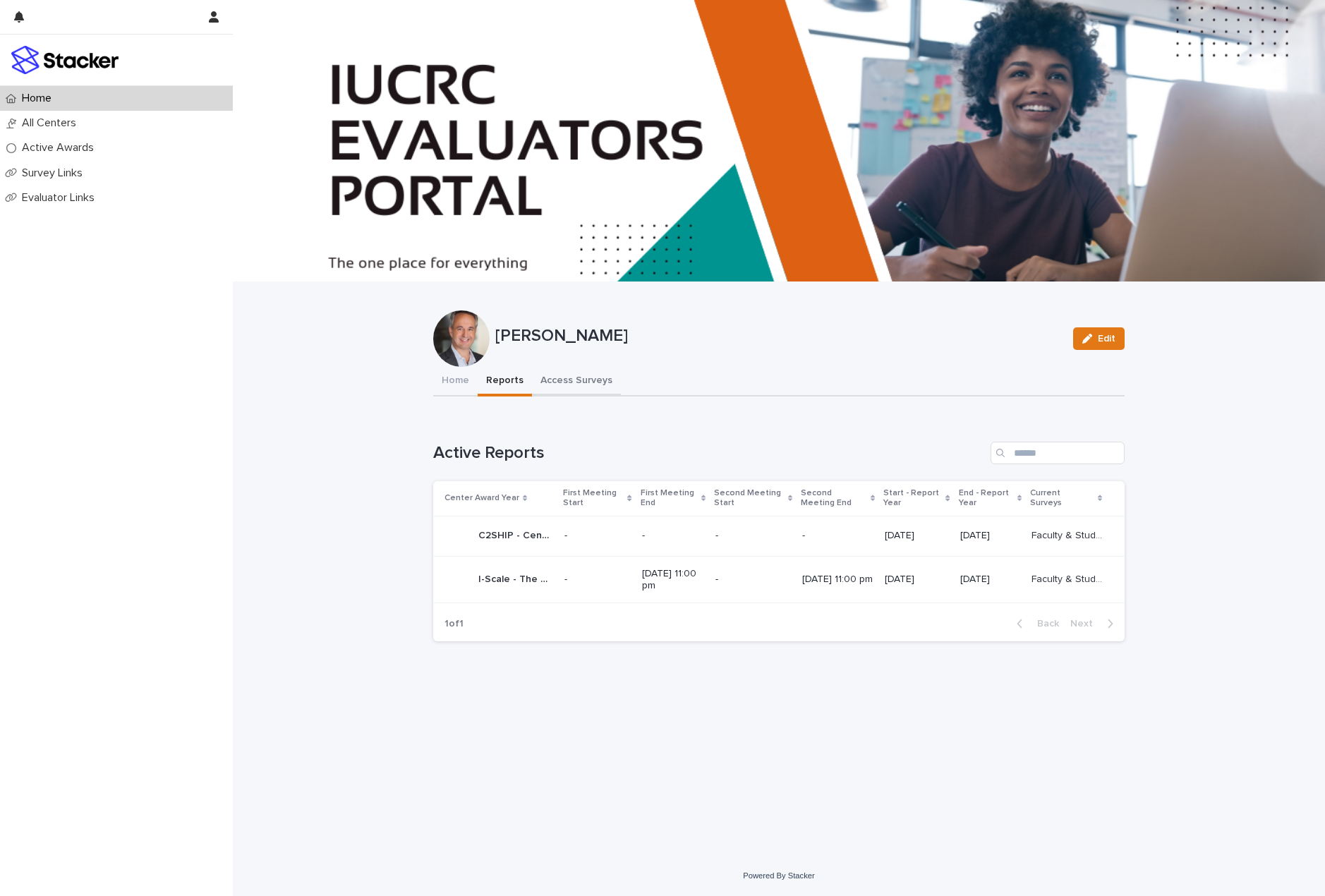
click at [567, 381] on button "Access Surveys" at bounding box center [577, 381] width 89 height 30
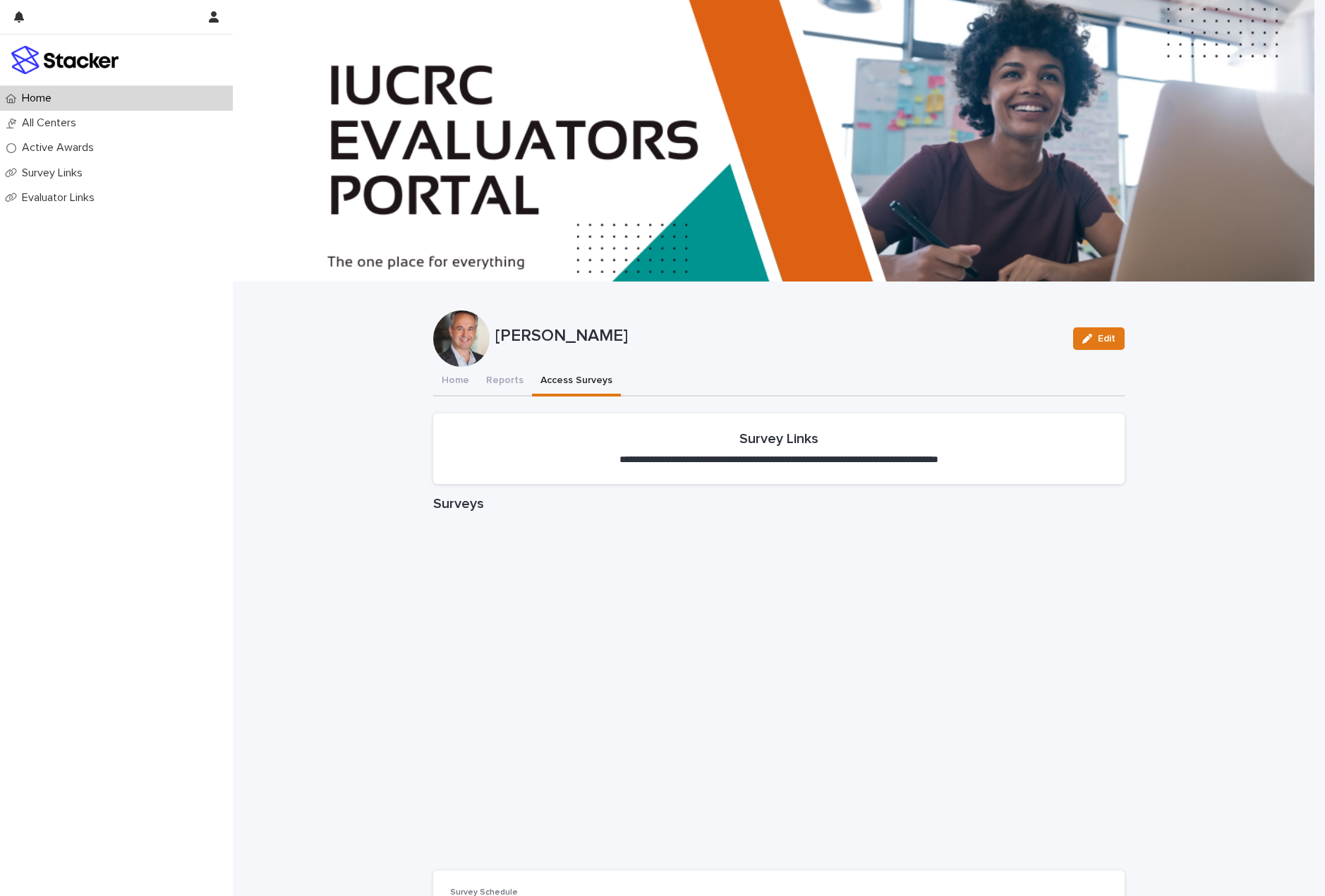
click at [559, 379] on button "Access Surveys" at bounding box center [577, 381] width 89 height 30
click at [459, 381] on button "Home" at bounding box center [455, 381] width 44 height 30
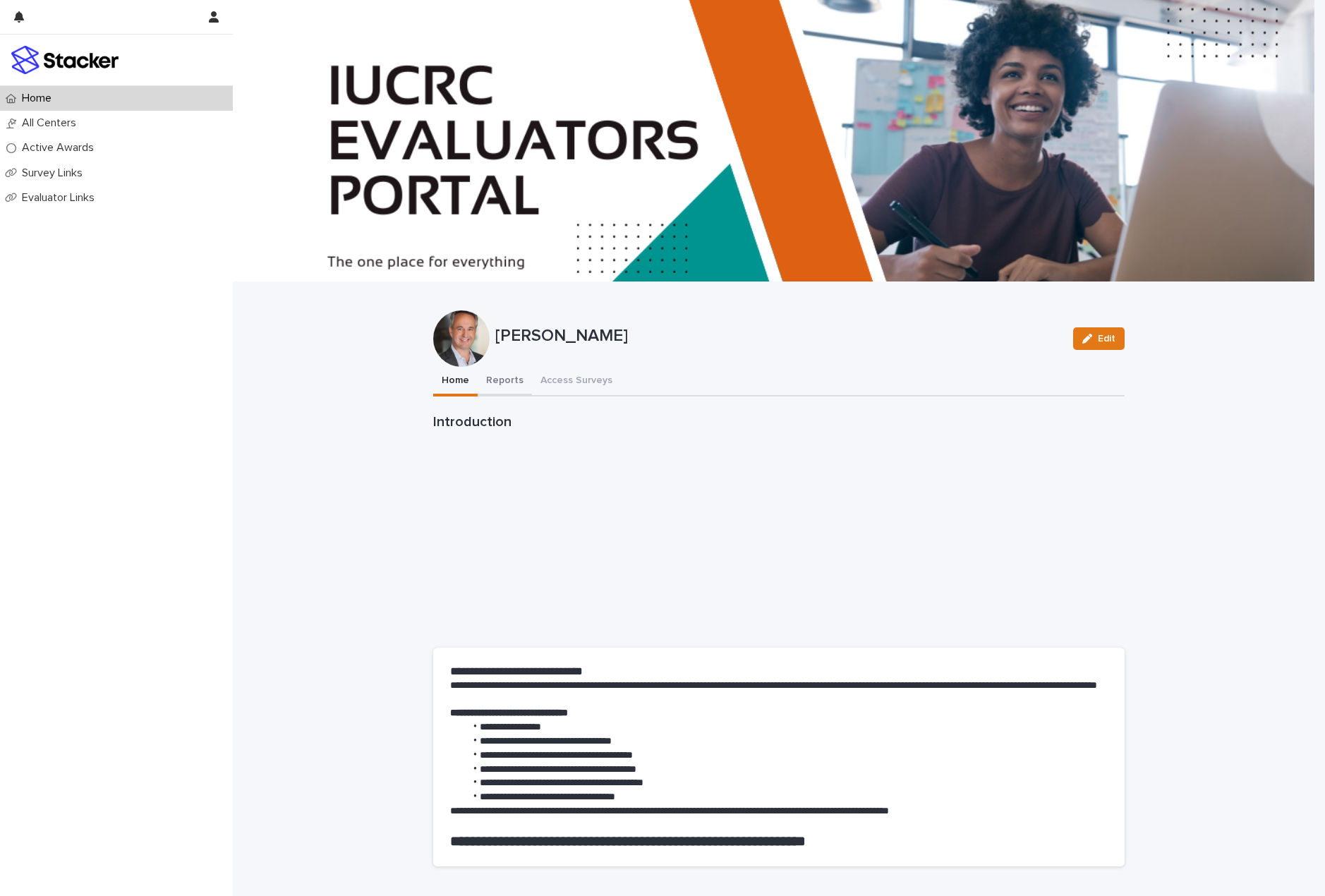
click at [491, 375] on button "Reports" at bounding box center [505, 381] width 55 height 30
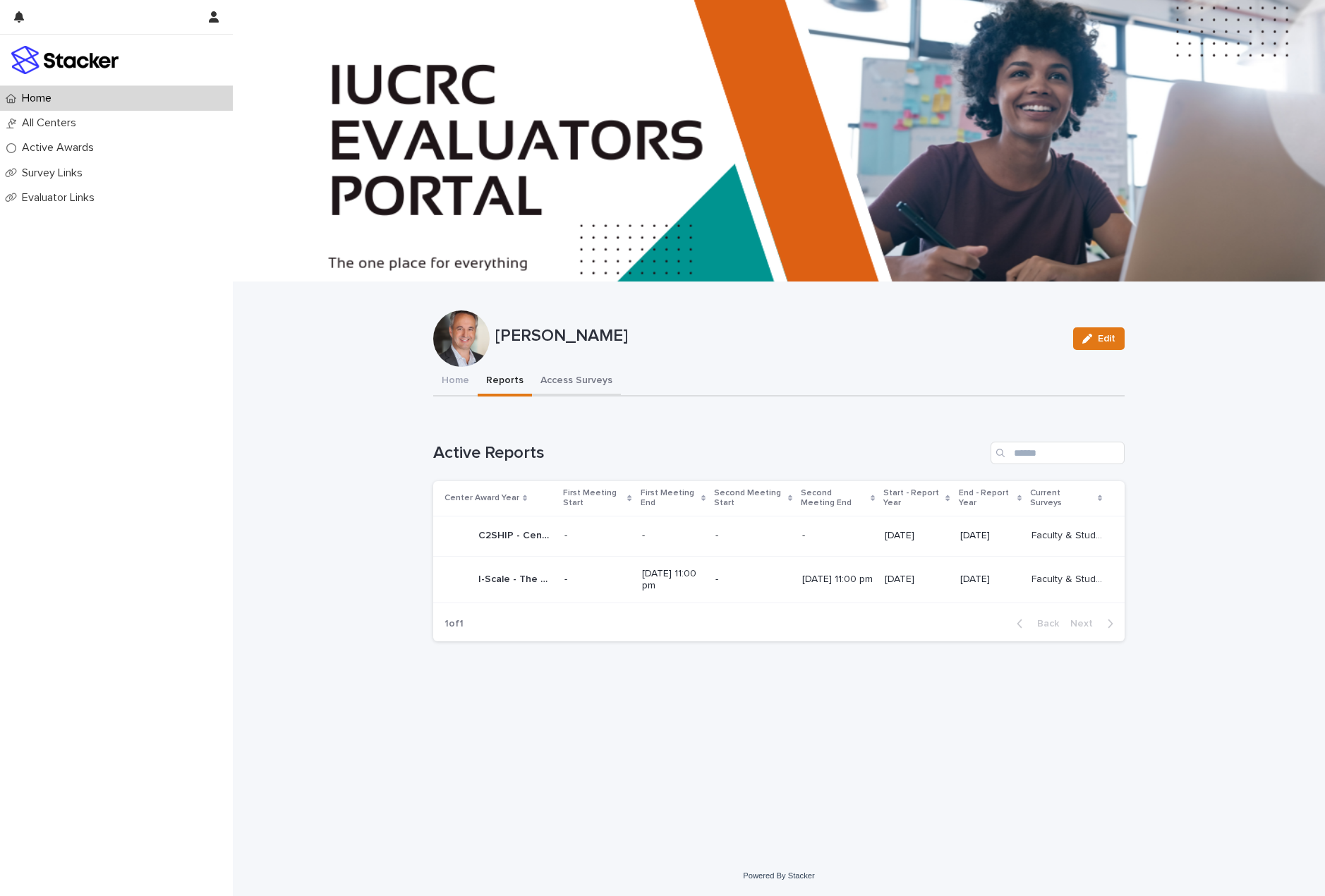
click at [577, 380] on button "Access Surveys" at bounding box center [577, 381] width 89 height 30
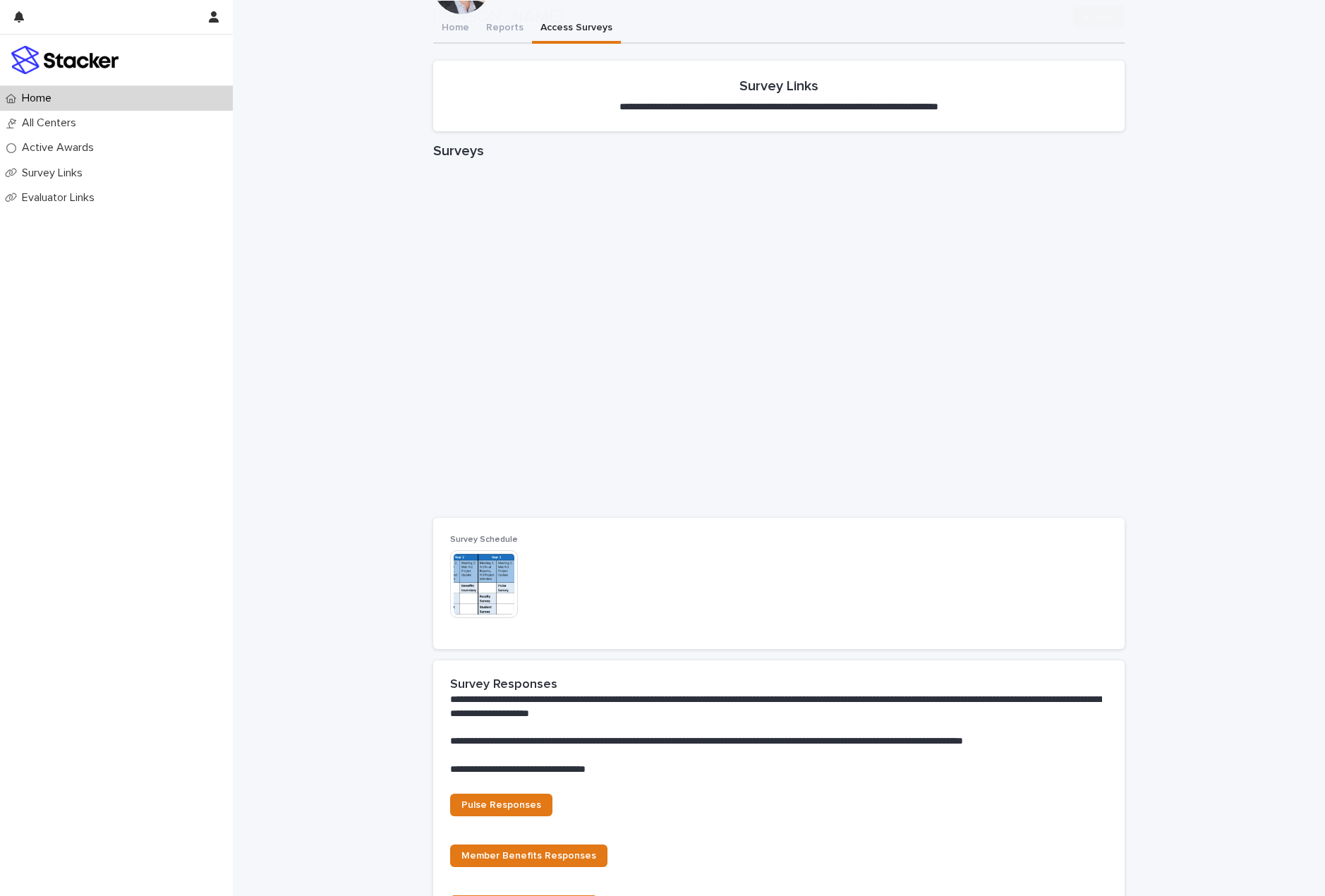
scroll to position [627, 0]
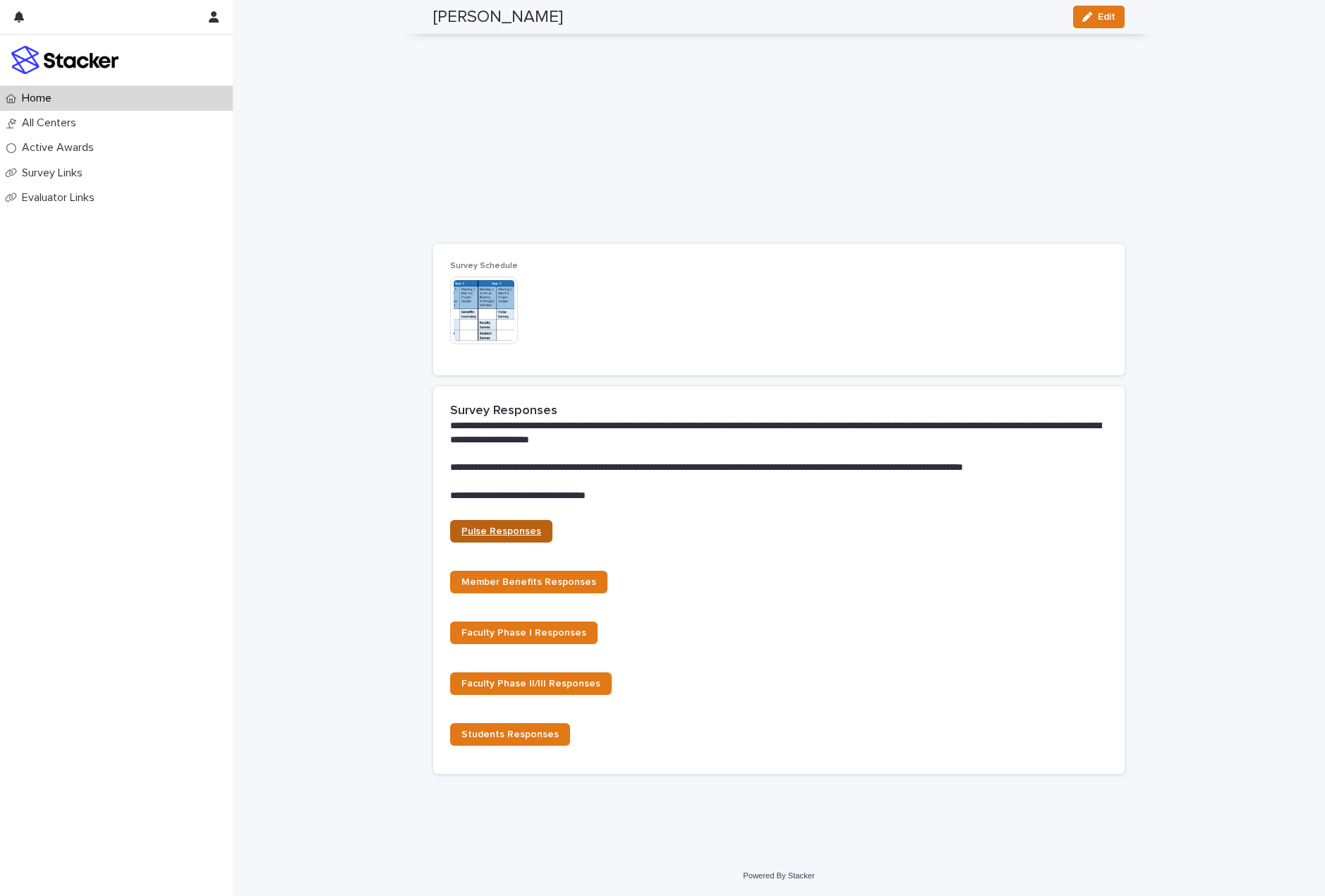
click at [492, 534] on span "Pulse Responses" at bounding box center [502, 531] width 80 height 10
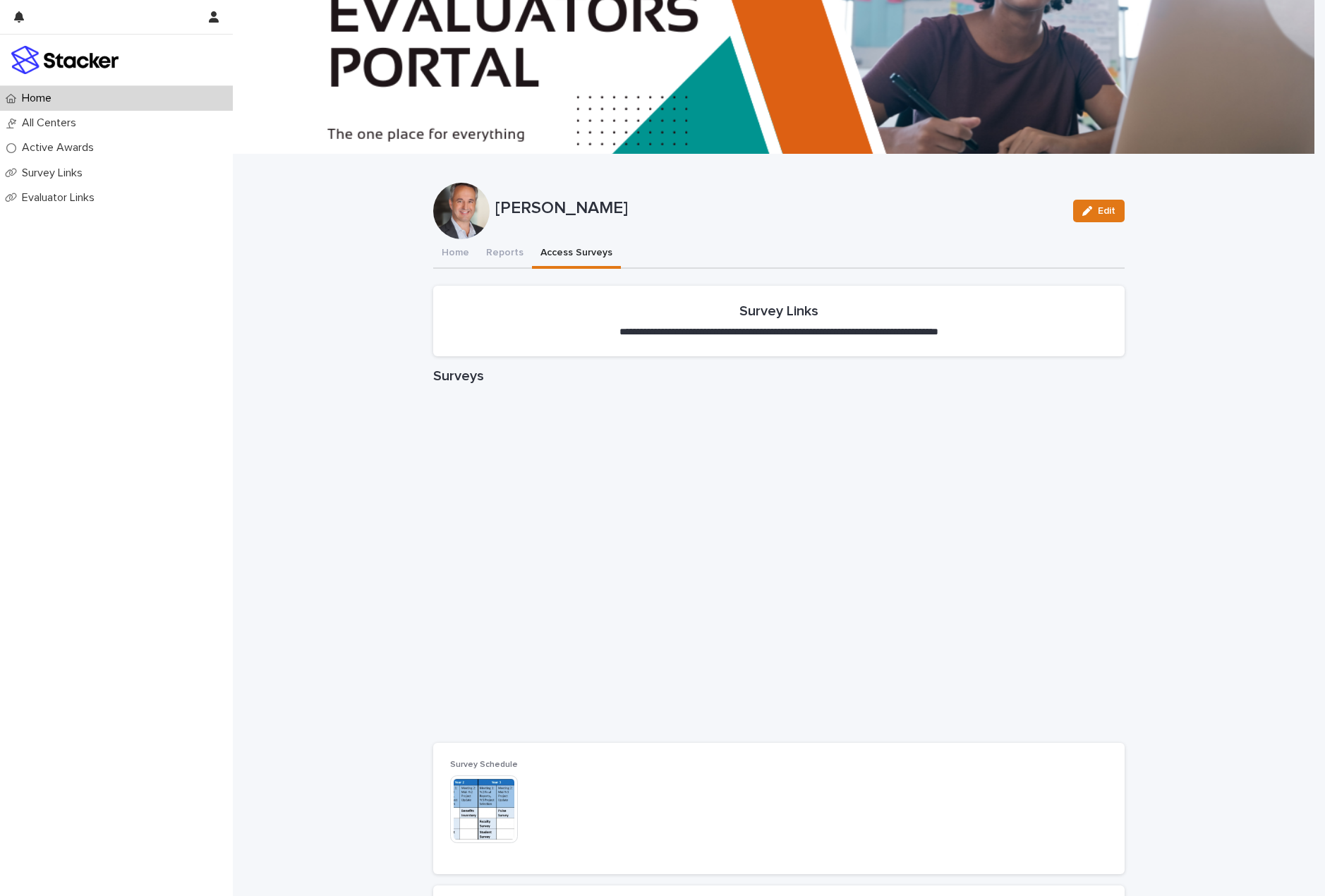
scroll to position [0, 0]
